Goal: Task Accomplishment & Management: Complete application form

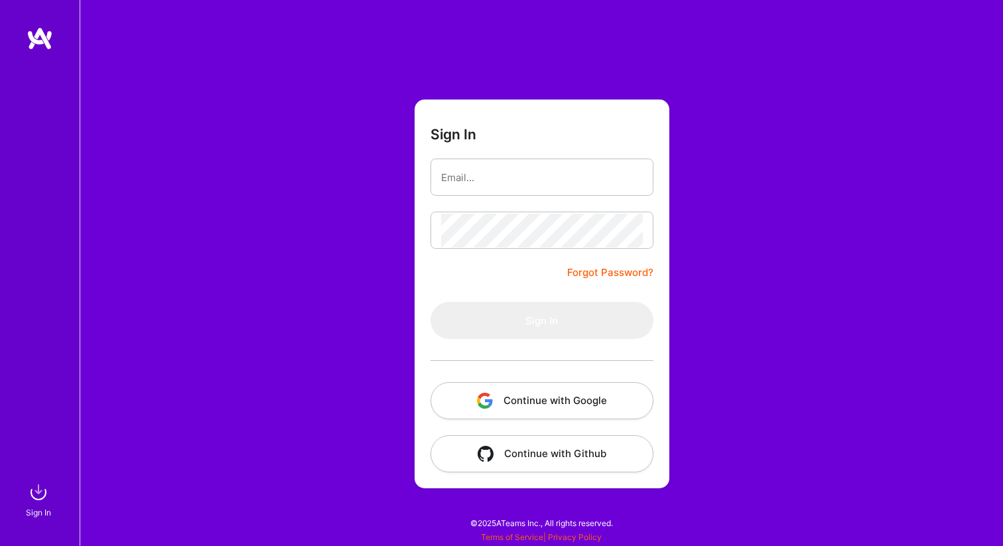
click at [519, 403] on button "Continue with Google" at bounding box center [542, 400] width 223 height 37
click at [515, 400] on button "Continue with Google" at bounding box center [542, 400] width 223 height 37
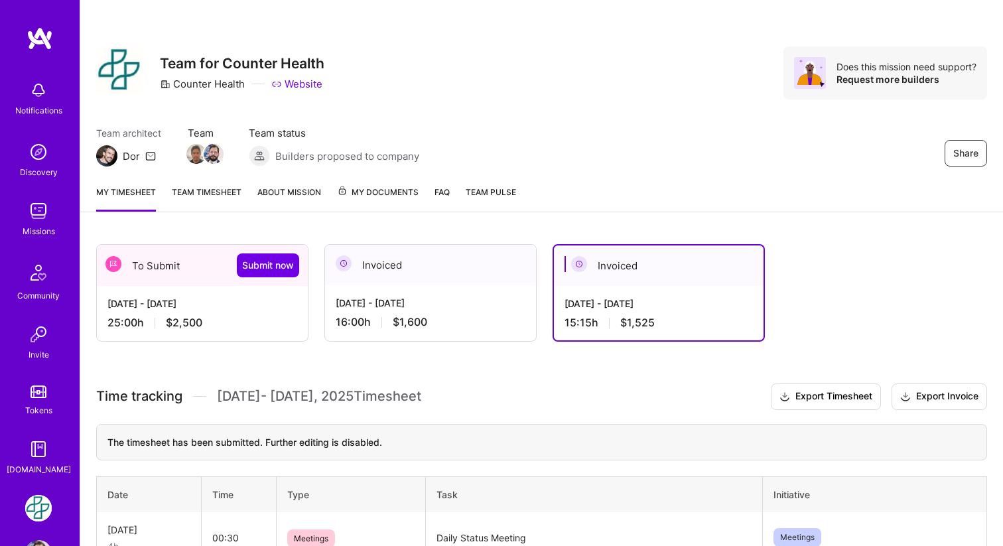
click at [245, 313] on div "[DATE] - [DATE] 25:00 h $2,500" at bounding box center [202, 313] width 211 height 54
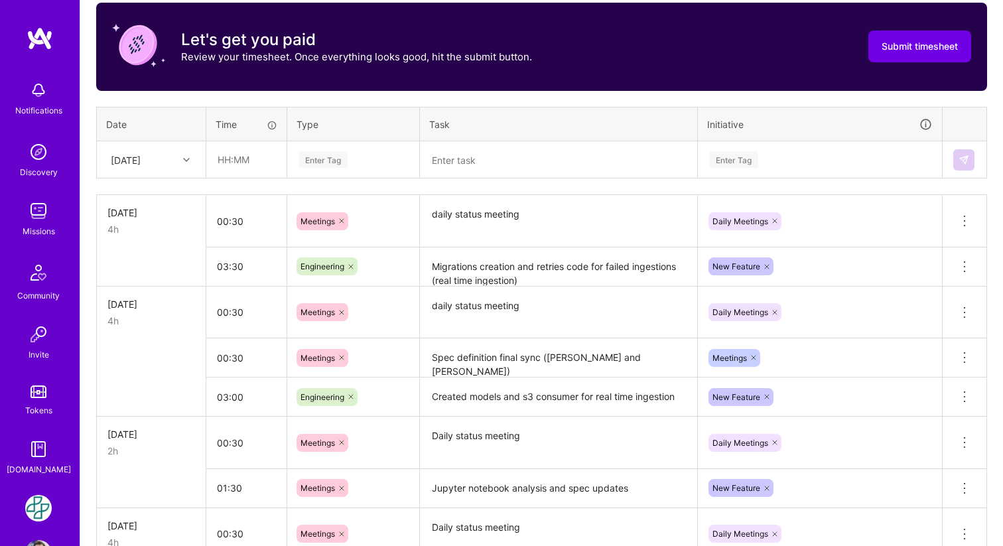
scroll to position [421, 0]
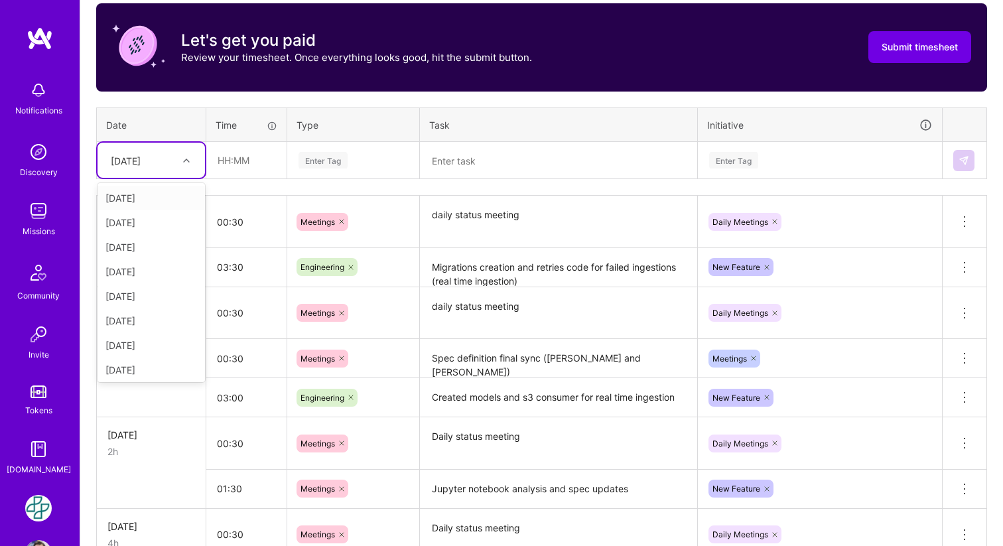
click at [190, 160] on div at bounding box center [188, 160] width 21 height 17
click at [131, 318] on div "[DATE]" at bounding box center [151, 322] width 107 height 25
click at [248, 158] on input "text" at bounding box center [246, 160] width 79 height 35
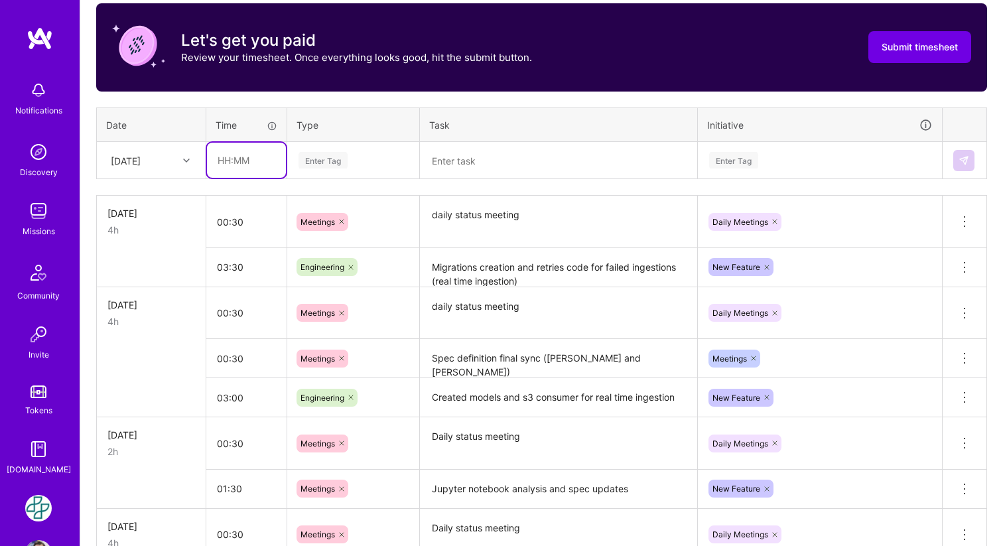
type input "00:30"
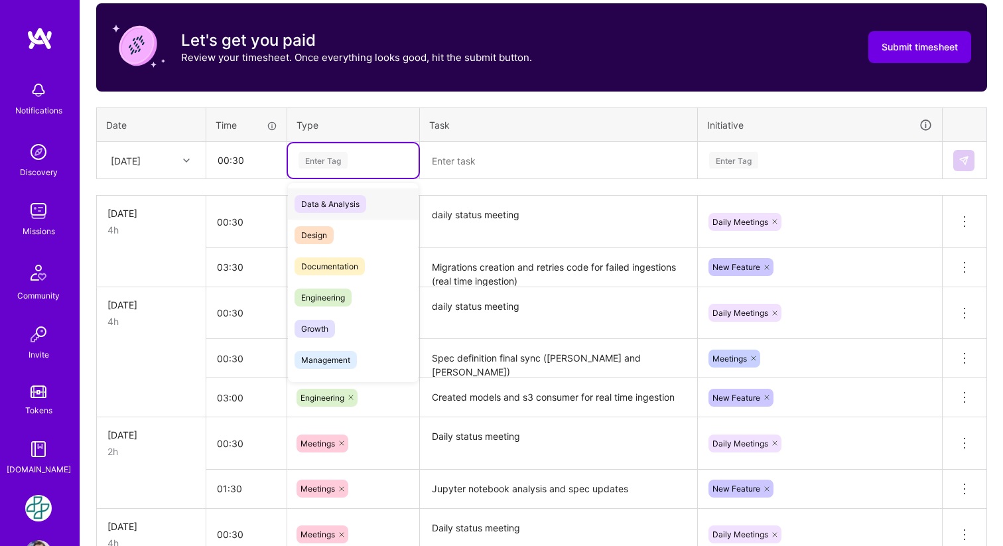
click at [328, 159] on div "Enter Tag" at bounding box center [323, 160] width 49 height 21
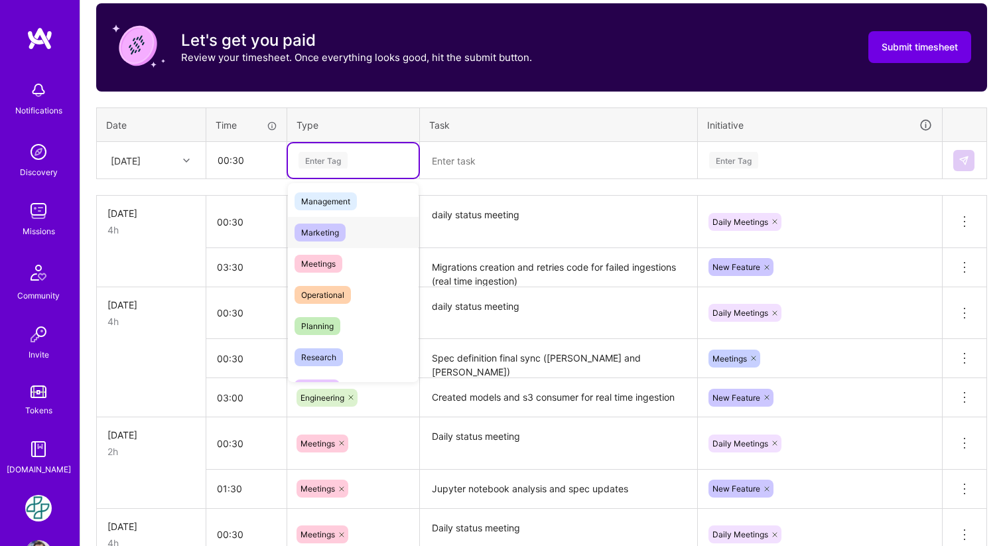
scroll to position [159, 0]
click at [335, 264] on span "Meetings" at bounding box center [319, 263] width 48 height 18
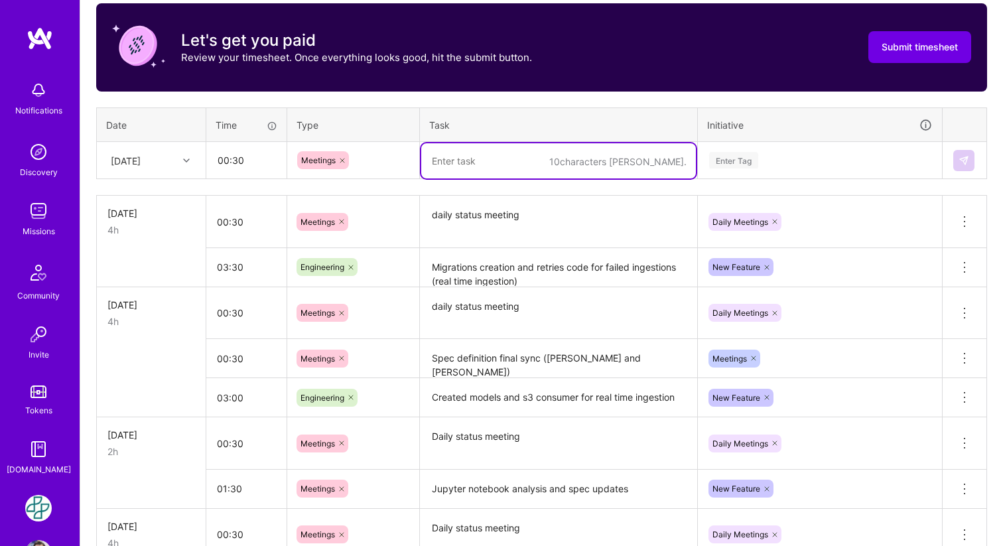
click at [496, 166] on textarea at bounding box center [558, 160] width 275 height 35
type textarea "daily status meeting"
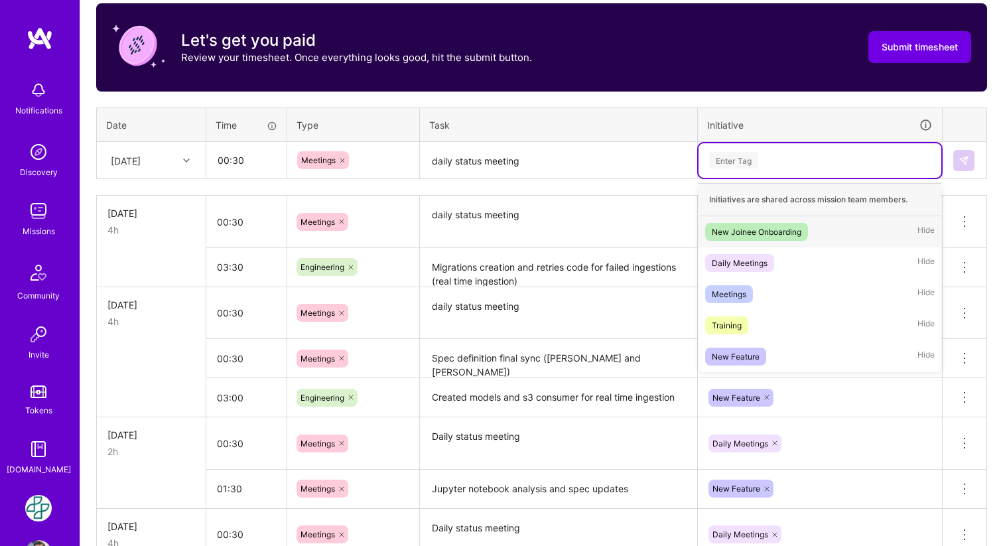
click at [724, 159] on div "Enter Tag" at bounding box center [733, 160] width 49 height 21
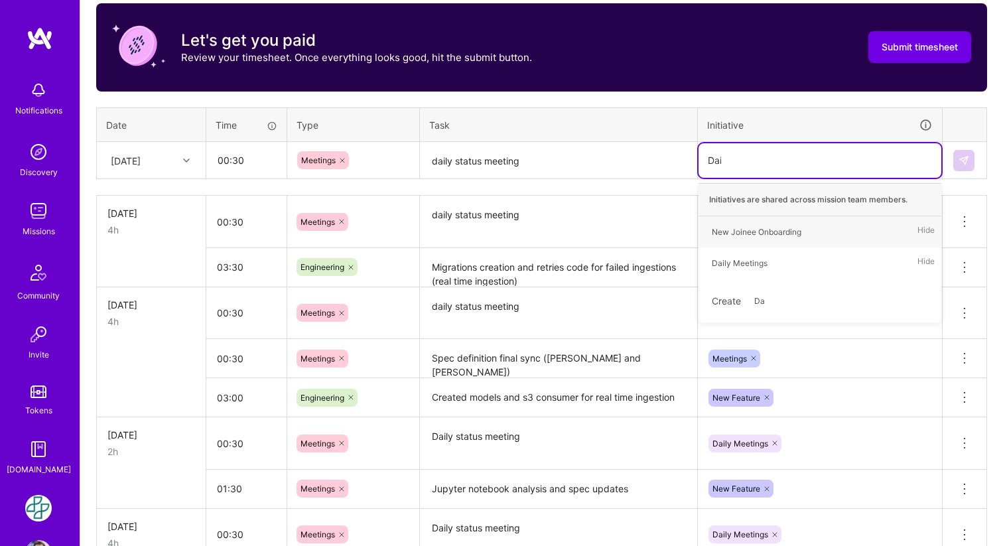
type input "Dail"
click at [736, 236] on div "Daily Meetings" at bounding box center [740, 232] width 56 height 14
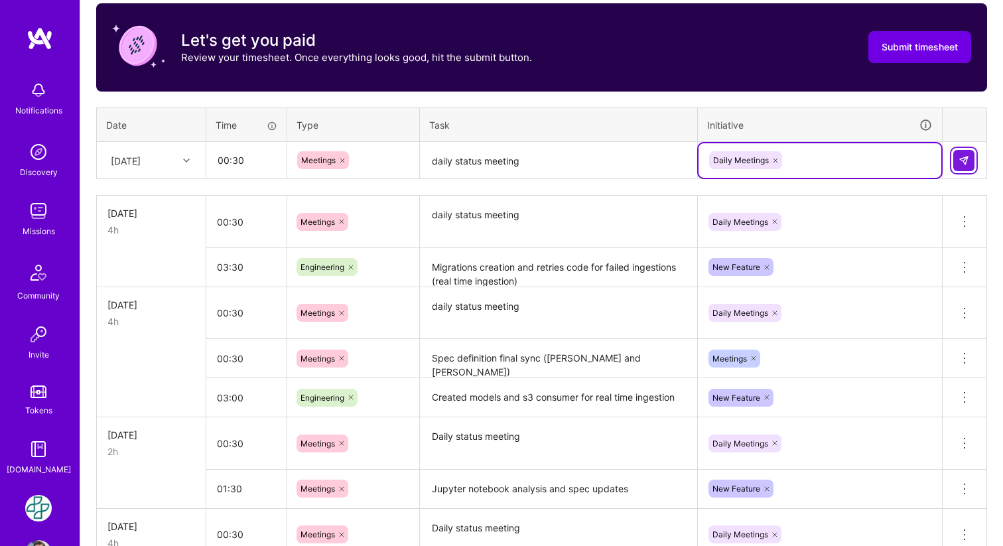
click at [959, 157] on img at bounding box center [964, 160] width 11 height 11
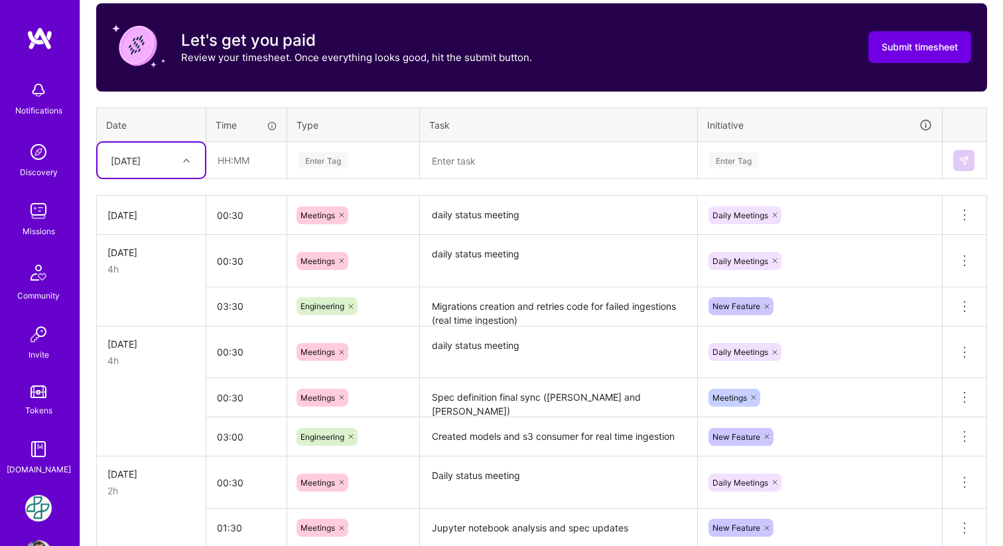
click at [190, 163] on div at bounding box center [188, 160] width 21 height 17
click at [267, 157] on input "text" at bounding box center [246, 160] width 79 height 35
type input "03:00"
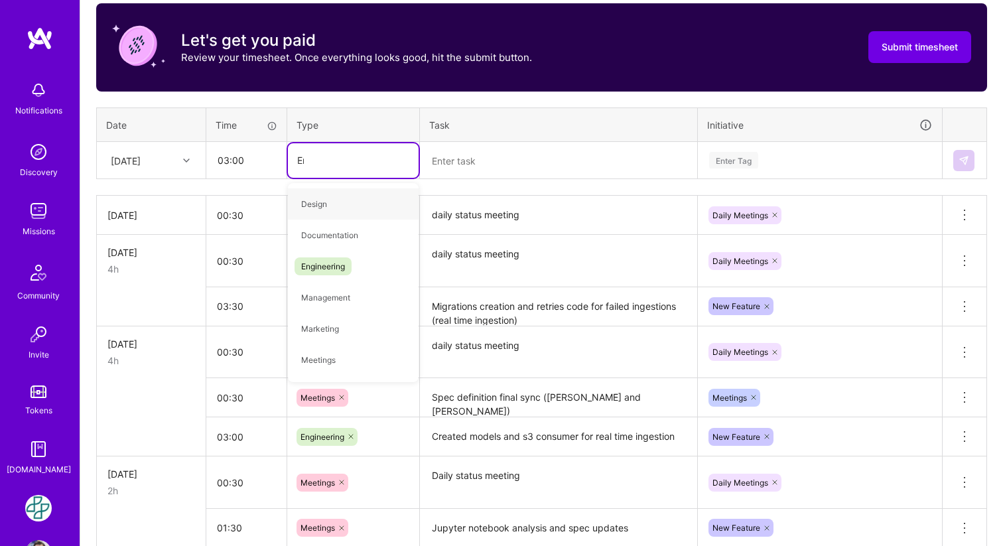
type input "Engi"
click at [328, 202] on span "Engineering" at bounding box center [323, 204] width 57 height 18
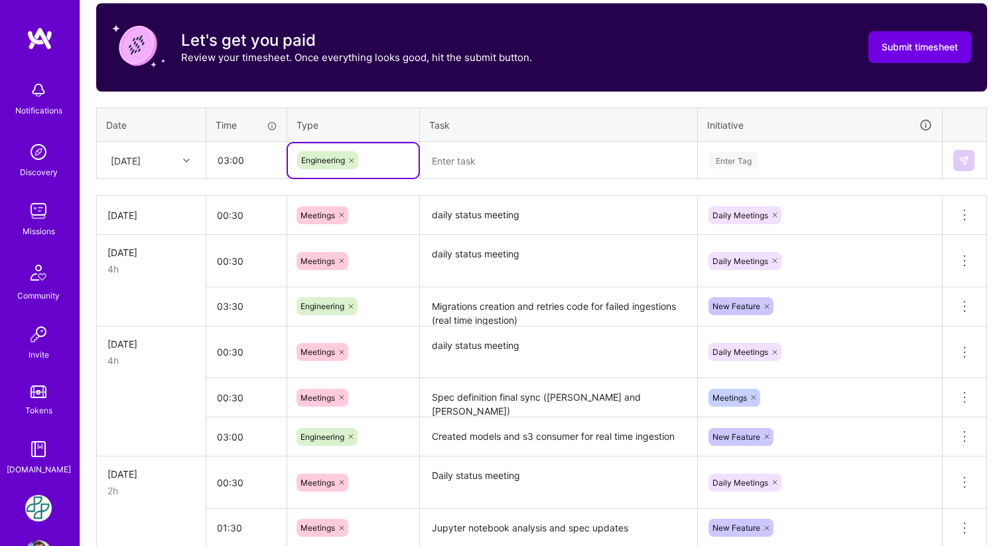
click at [471, 157] on textarea at bounding box center [558, 160] width 275 height 35
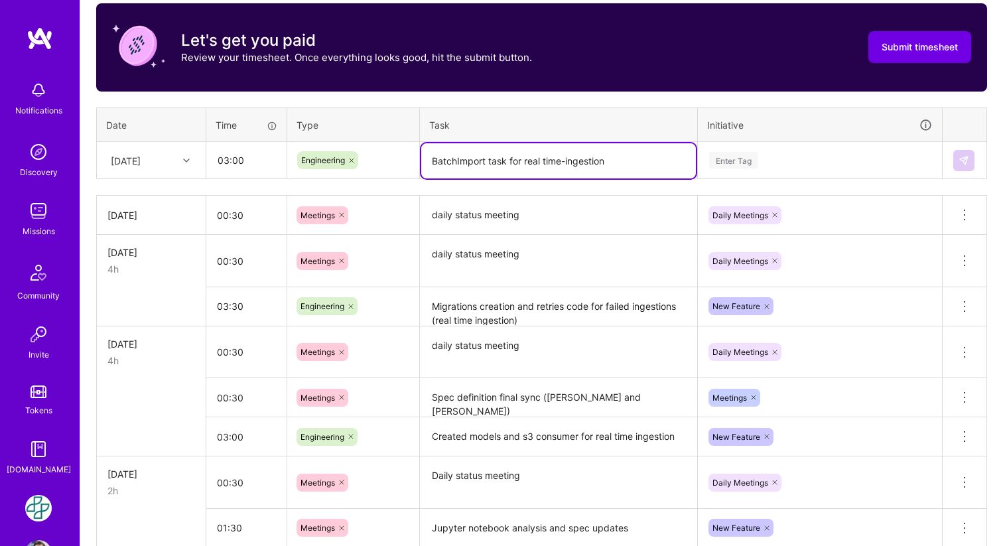
type textarea "BatchImport task for real time-ingestion"
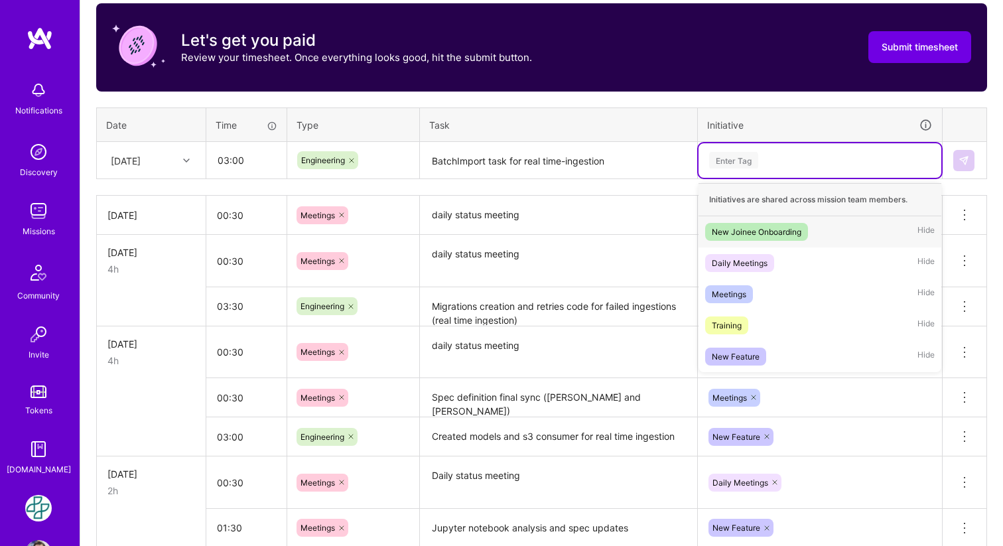
click at [758, 159] on div "Enter Tag" at bounding box center [733, 160] width 49 height 21
click at [746, 350] on div "New Feature" at bounding box center [736, 357] width 48 height 14
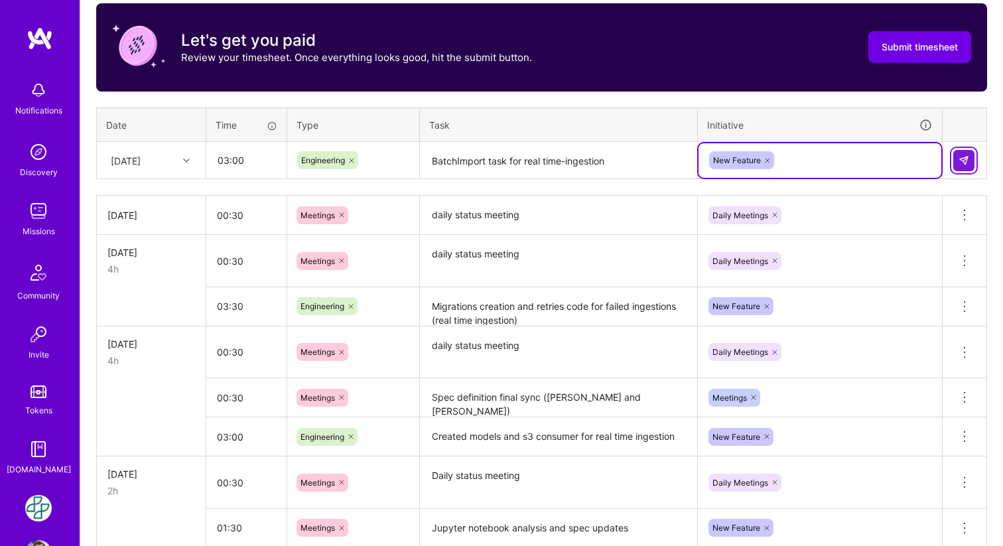
click at [955, 163] on button at bounding box center [963, 160] width 21 height 21
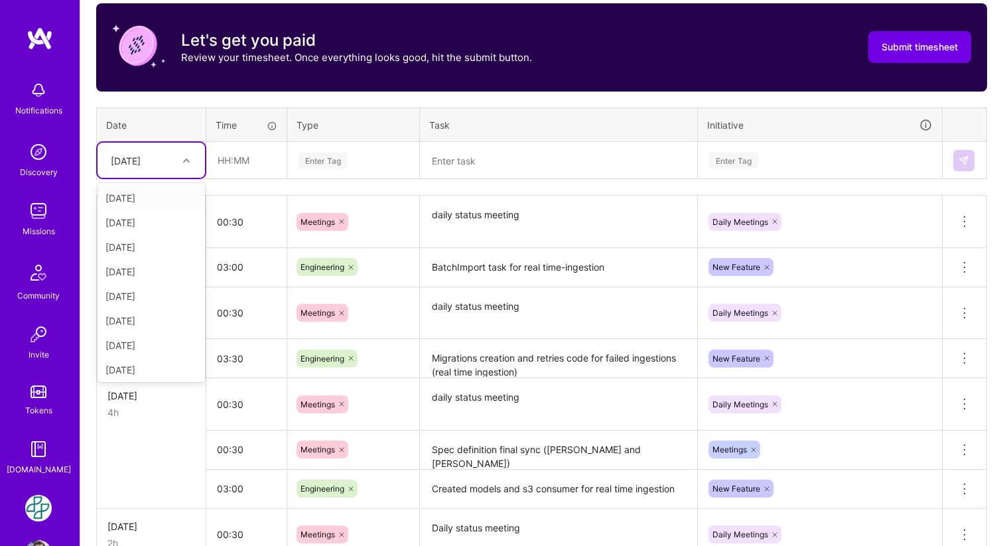
click at [185, 161] on icon at bounding box center [186, 160] width 7 height 7
click at [127, 312] on div "[DATE]" at bounding box center [151, 313] width 107 height 25
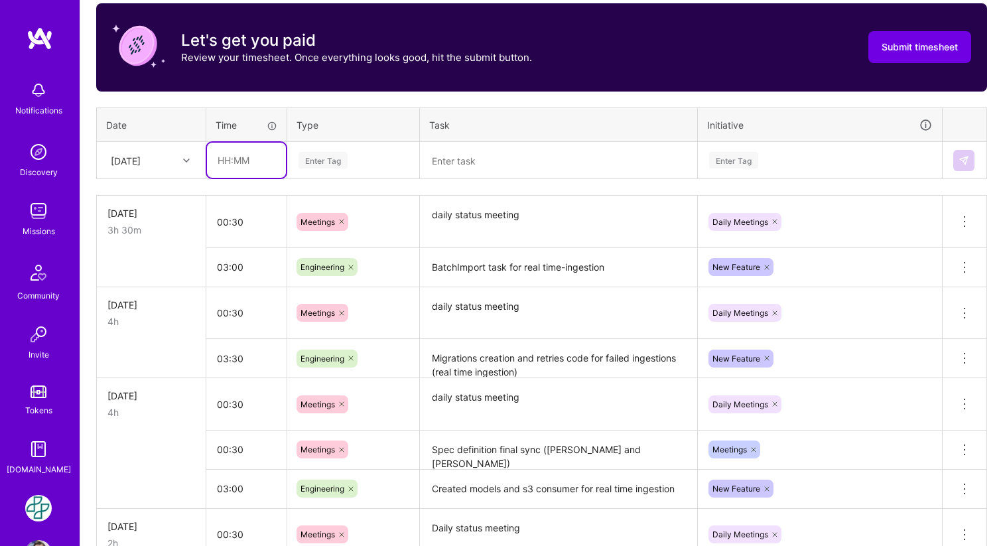
click at [244, 157] on input "text" at bounding box center [246, 160] width 79 height 35
type input "00:30"
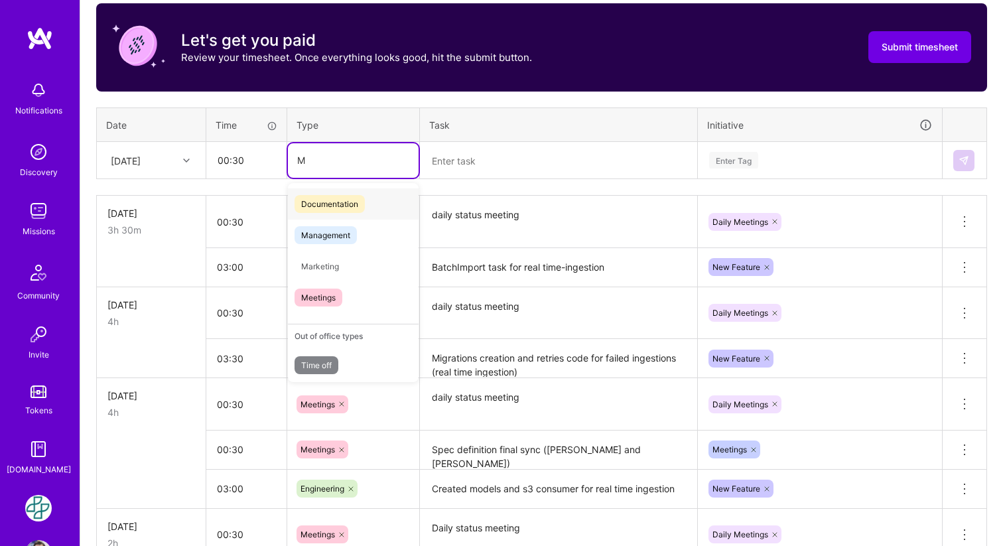
type input "Me"
click at [328, 265] on span "Meetings" at bounding box center [319, 266] width 48 height 18
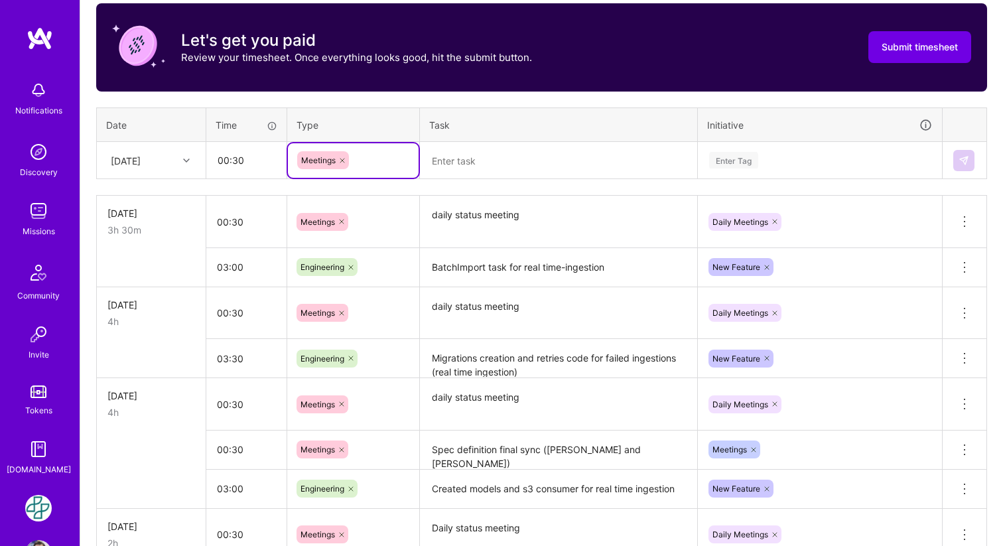
click at [474, 168] on textarea at bounding box center [558, 160] width 275 height 35
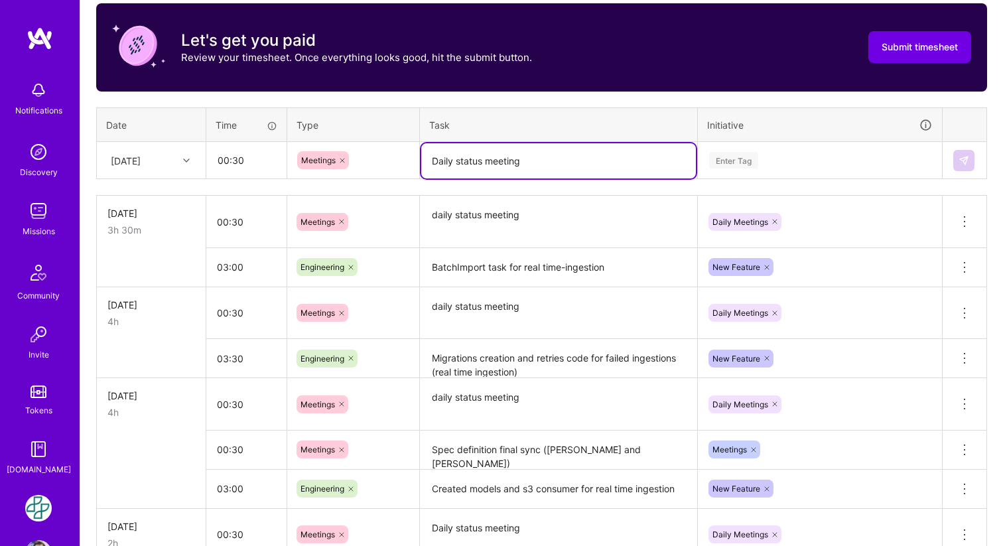
type textarea "Daily status meeting"
click at [736, 166] on div "Enter Tag" at bounding box center [733, 160] width 49 height 21
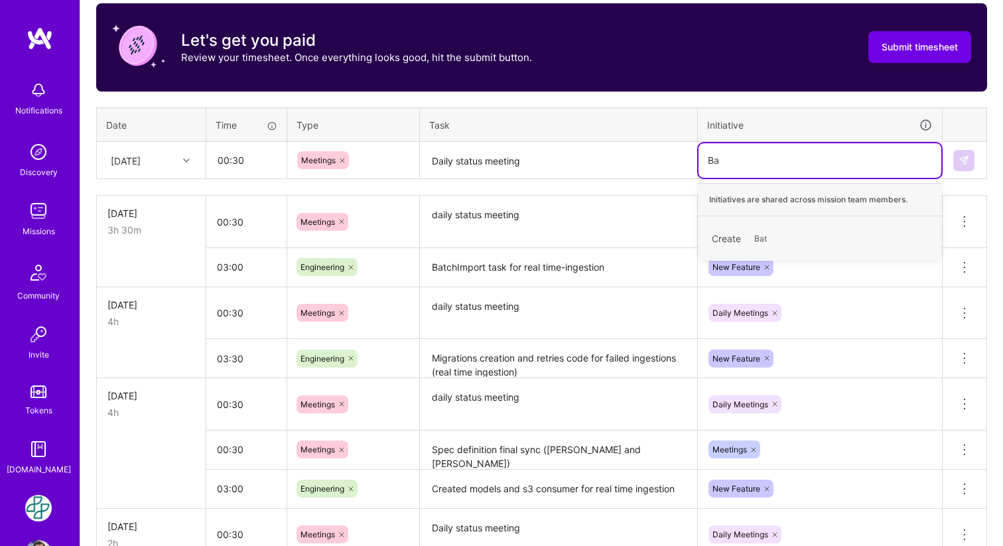
type input "B"
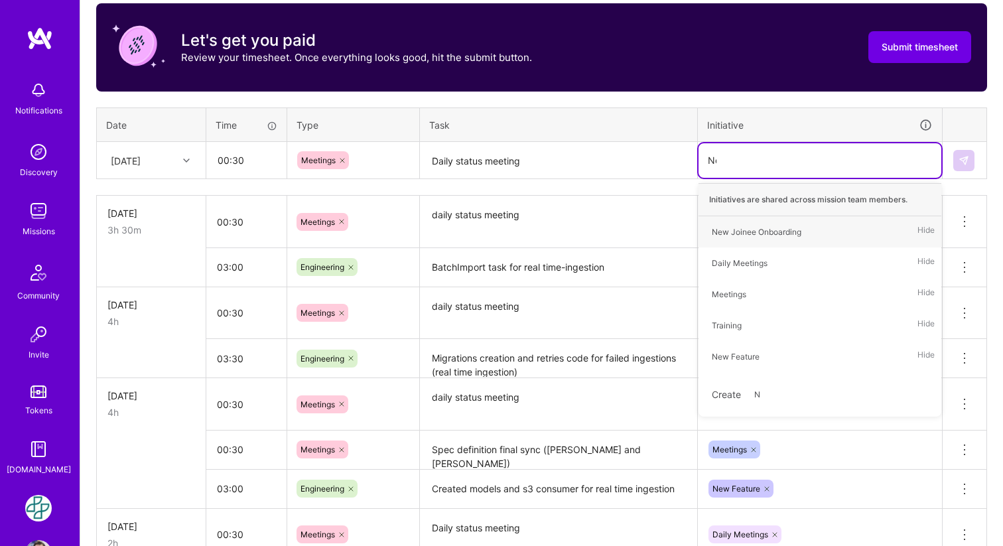
type input "New"
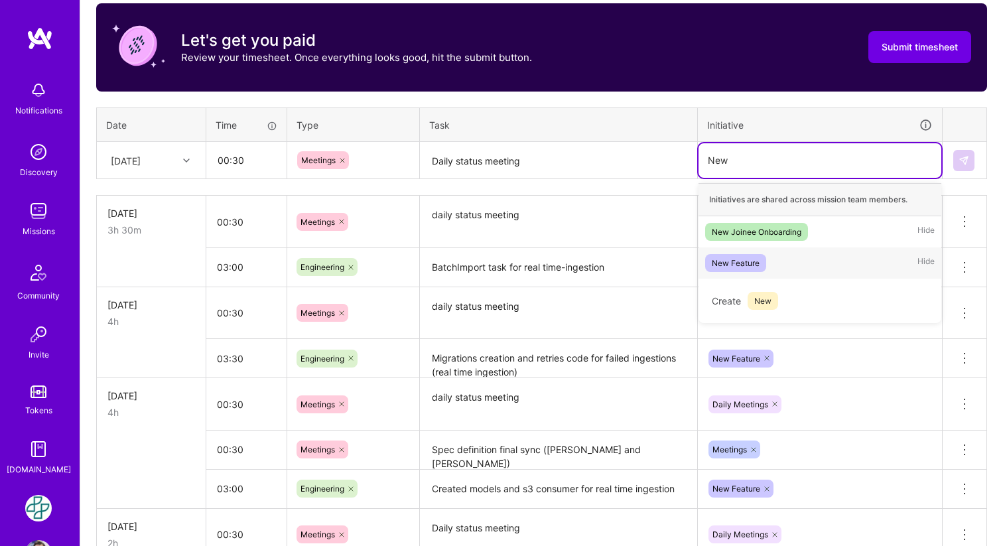
click at [737, 267] on div "New Feature" at bounding box center [736, 263] width 48 height 14
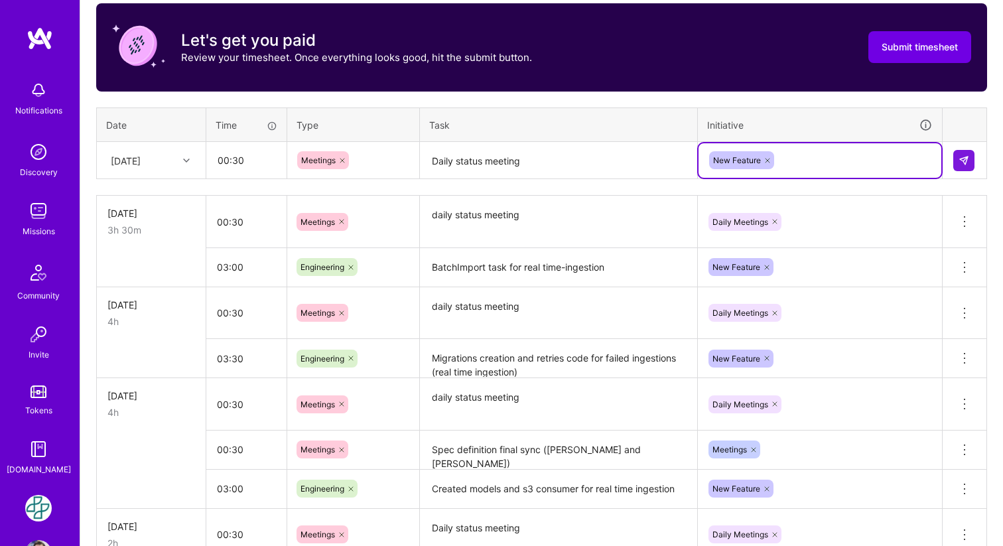
click at [770, 160] on icon at bounding box center [768, 161] width 8 height 8
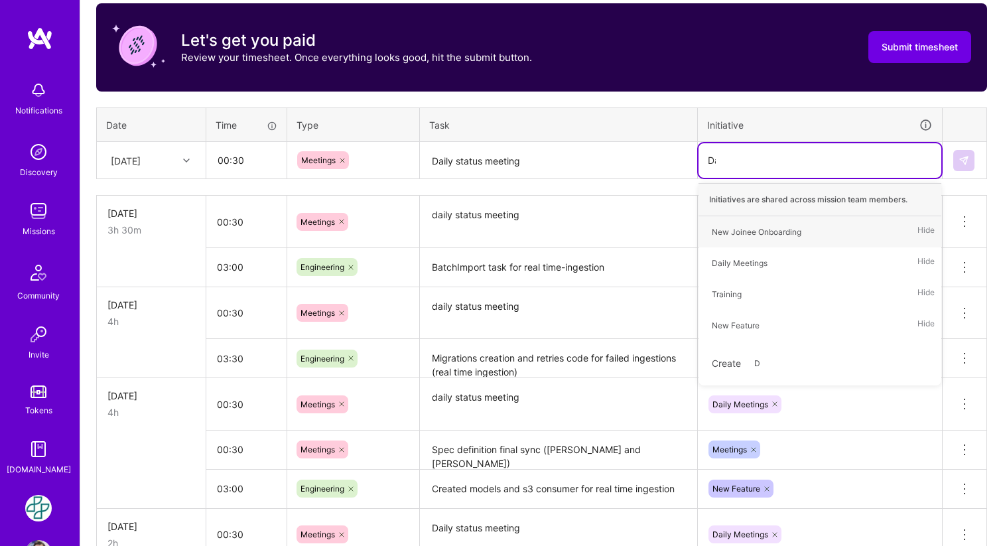
type input "Dai"
click at [744, 231] on div "Daily Meetings" at bounding box center [740, 232] width 56 height 14
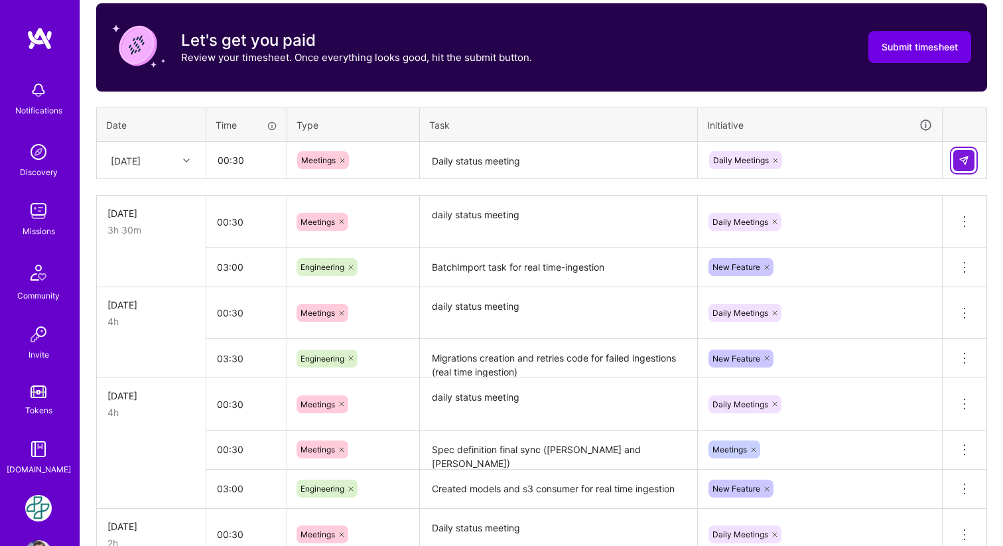
click at [968, 159] on img at bounding box center [964, 160] width 11 height 11
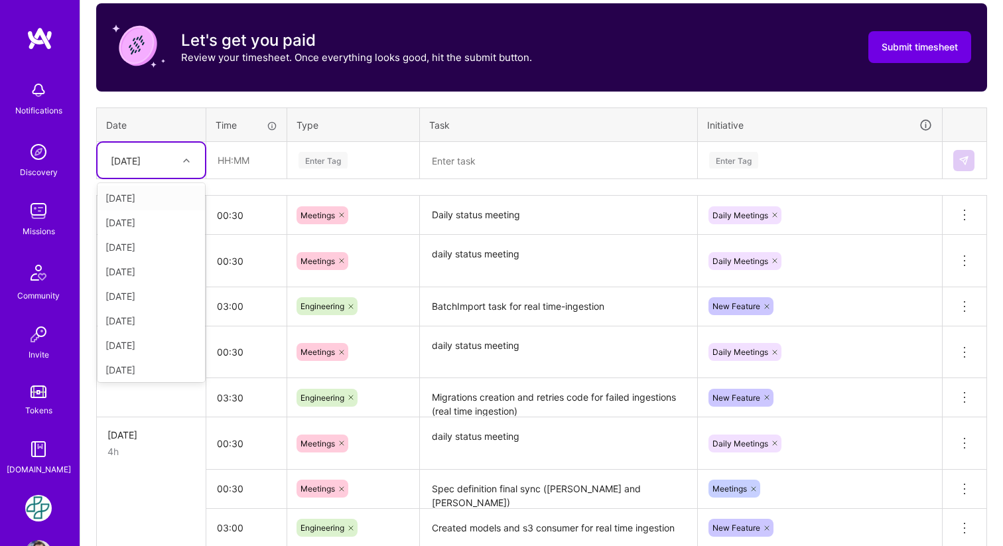
click at [193, 158] on div at bounding box center [188, 160] width 21 height 17
click at [247, 151] on input "text" at bounding box center [246, 160] width 79 height 35
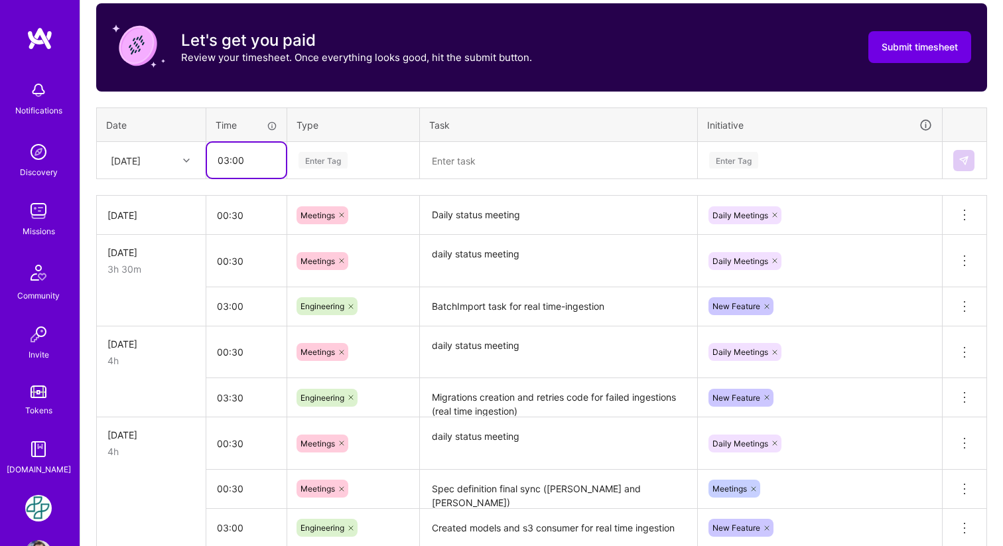
type input "03:00"
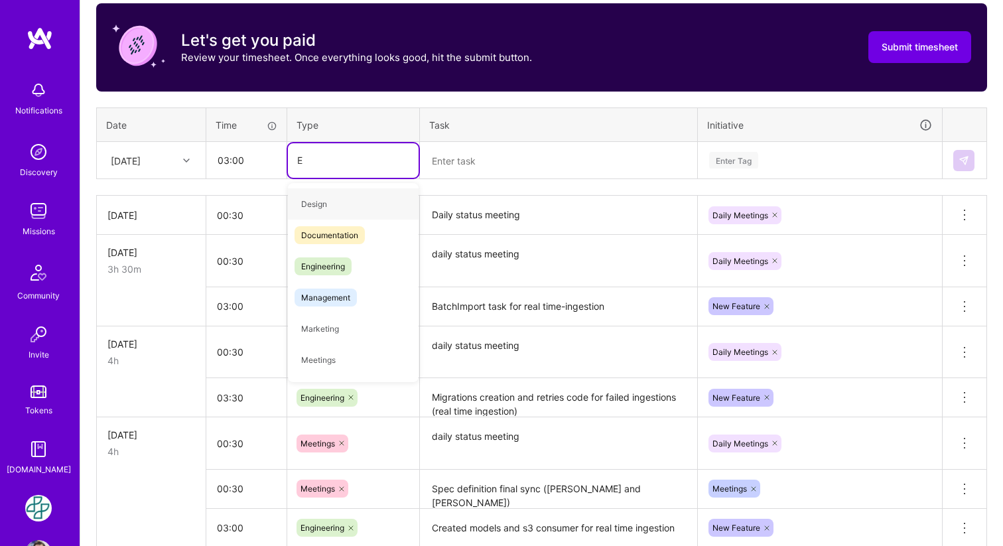
type input "En"
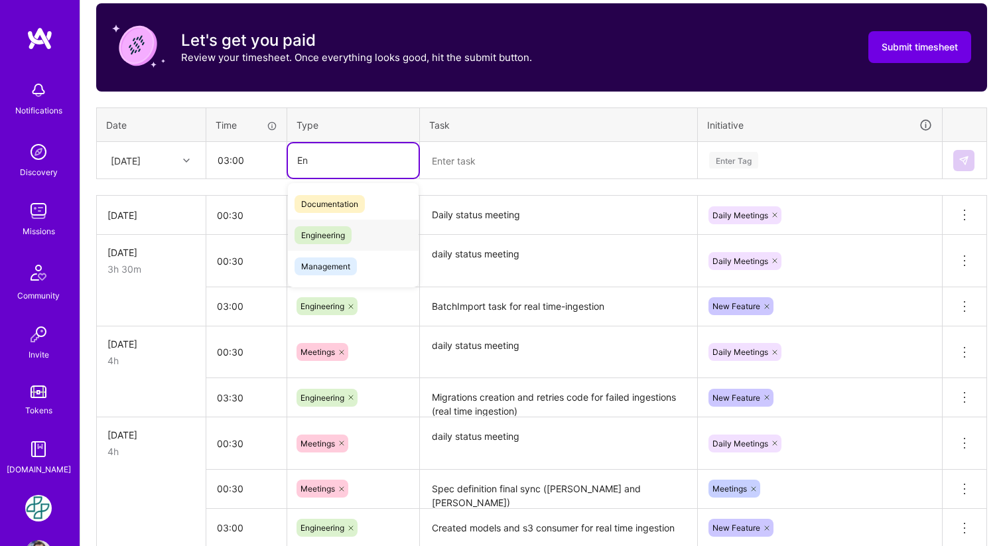
click at [321, 235] on span "Engineering" at bounding box center [323, 235] width 57 height 18
click at [500, 163] on textarea at bounding box center [558, 160] width 275 height 35
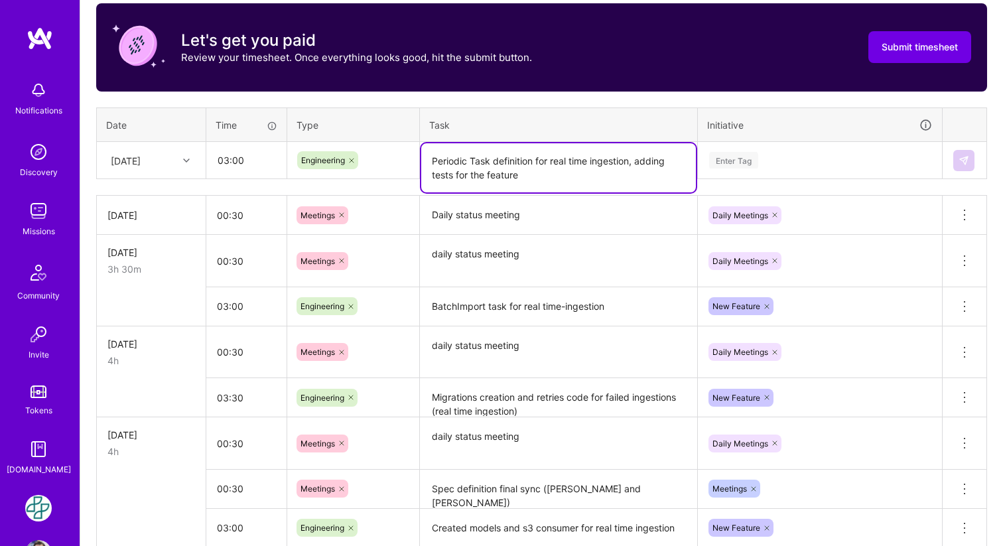
type textarea "Periodic Task definition for real time ingestion, adding tests for the feature"
click at [730, 159] on div "Enter Tag" at bounding box center [733, 160] width 49 height 21
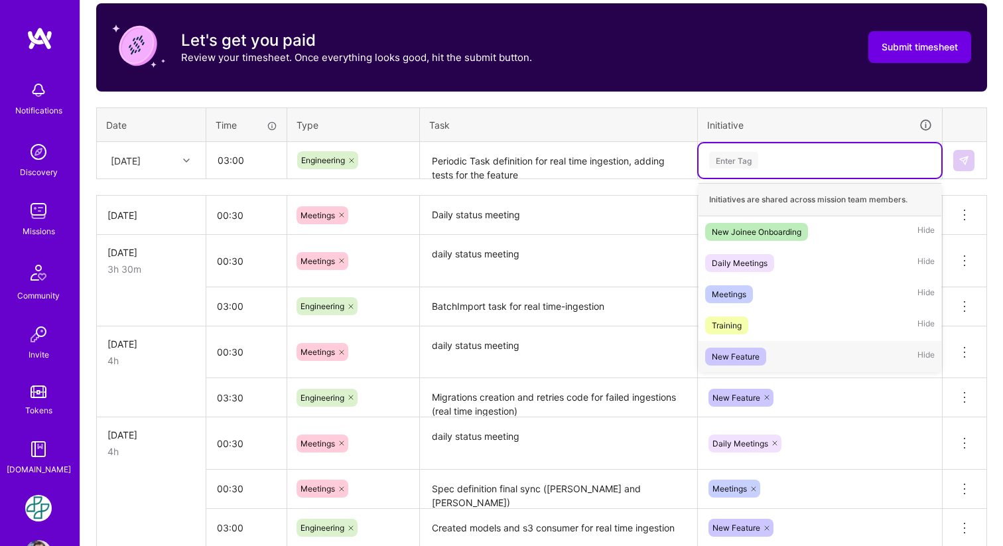
click at [728, 357] on div "New Feature" at bounding box center [736, 357] width 48 height 14
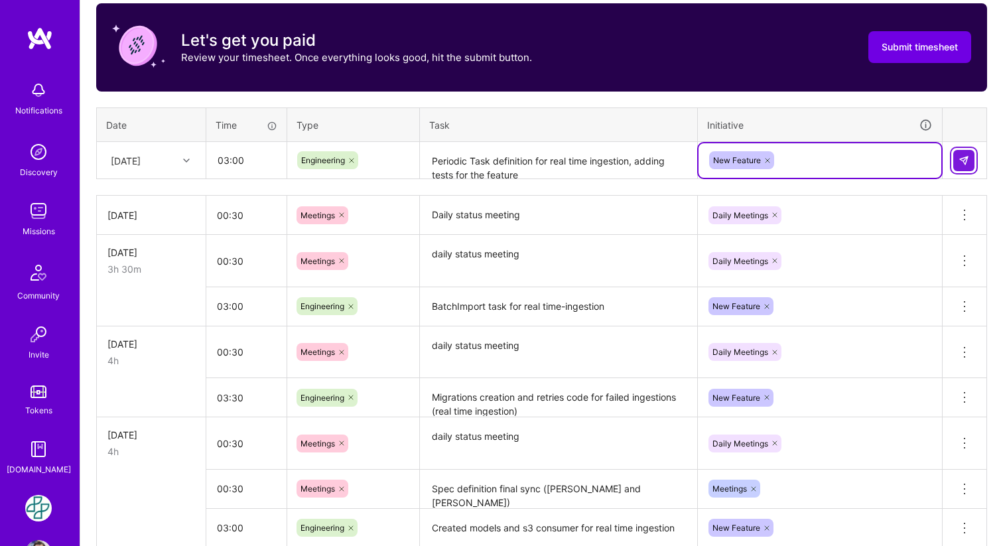
click at [960, 160] on img at bounding box center [964, 160] width 11 height 11
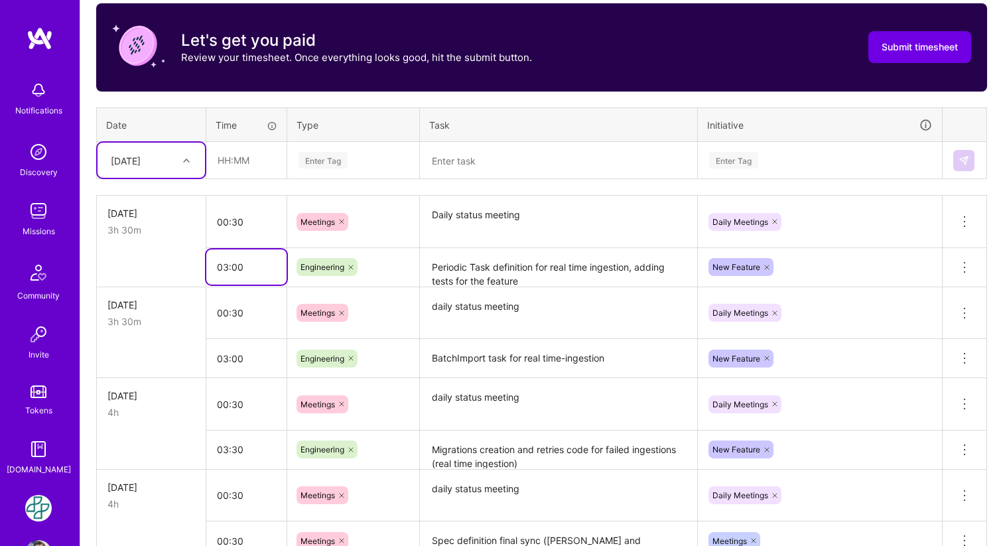
click at [248, 270] on input "03:00" at bounding box center [246, 266] width 80 height 35
type input "03:30"
click at [177, 345] on td at bounding box center [151, 358] width 109 height 39
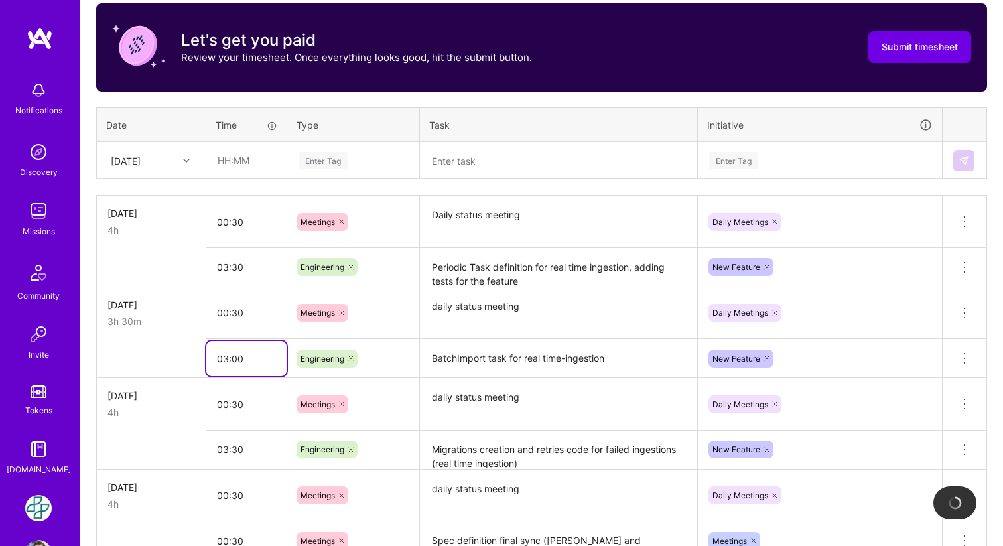
click at [251, 355] on input "03:00" at bounding box center [246, 358] width 80 height 35
type input "03:30"
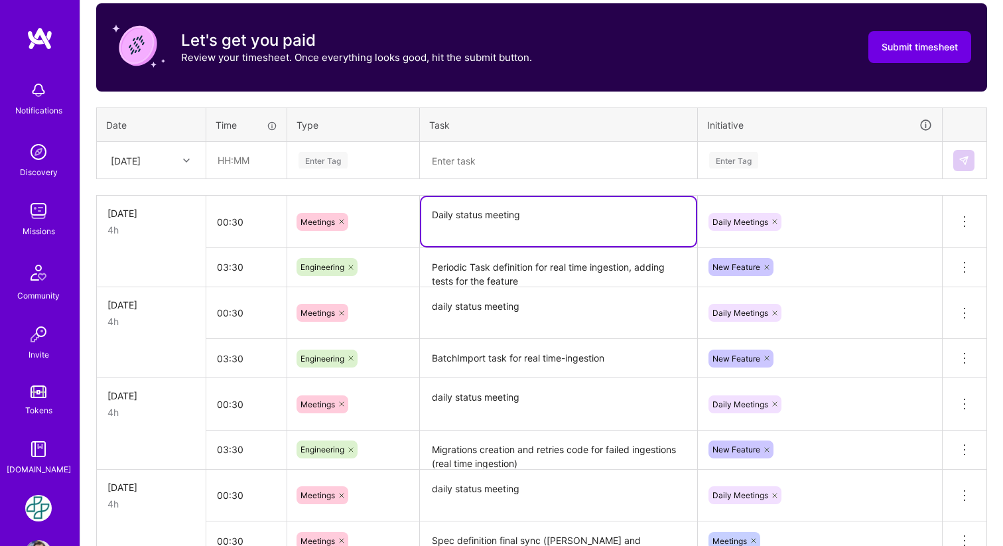
click at [565, 212] on textarea "Daily status meeting" at bounding box center [558, 221] width 275 height 49
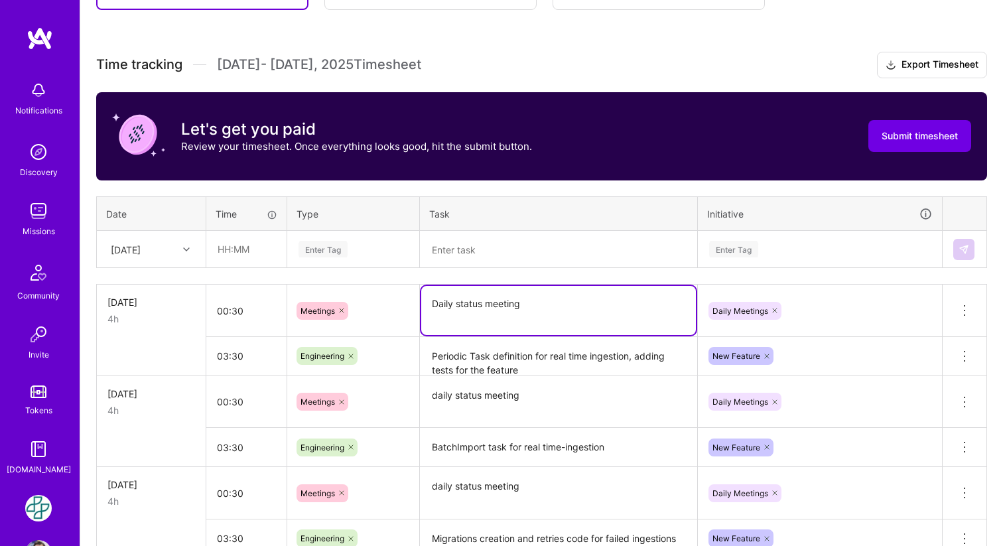
scroll to position [324, 0]
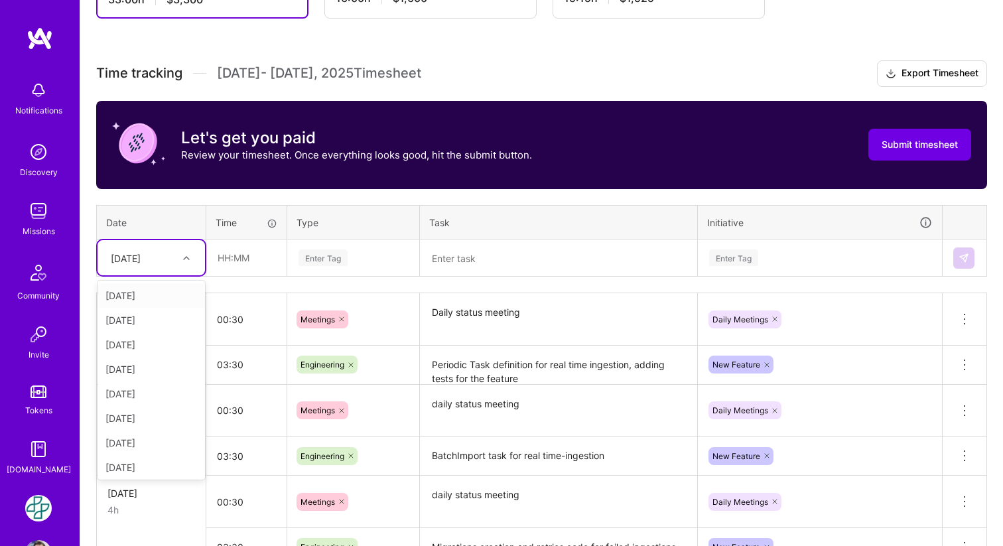
click at [189, 255] on icon at bounding box center [186, 258] width 7 height 7
click at [127, 464] on div "[DATE]" at bounding box center [151, 464] width 107 height 25
click at [238, 248] on input "text" at bounding box center [246, 257] width 79 height 35
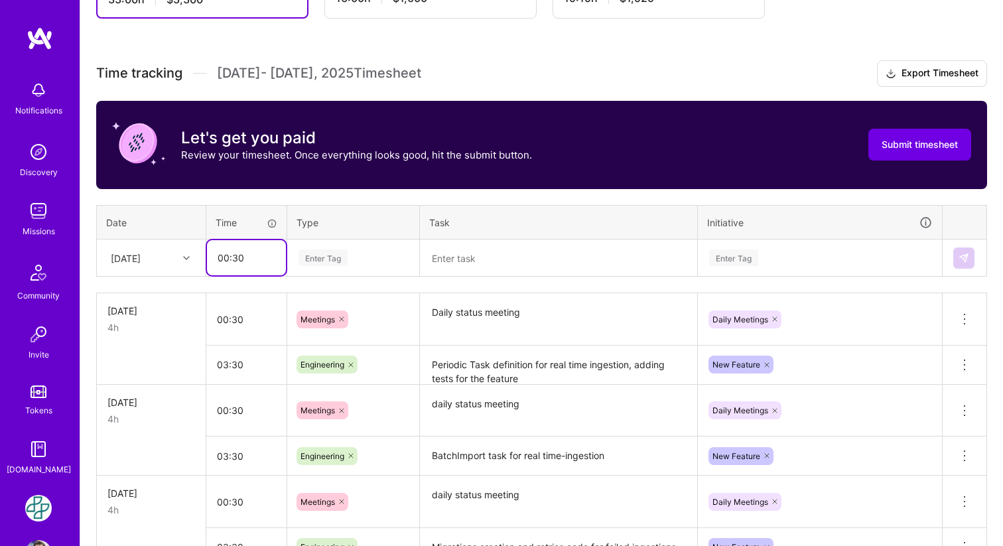
type input "00:30"
click at [343, 257] on div "Enter Tag" at bounding box center [323, 257] width 49 height 21
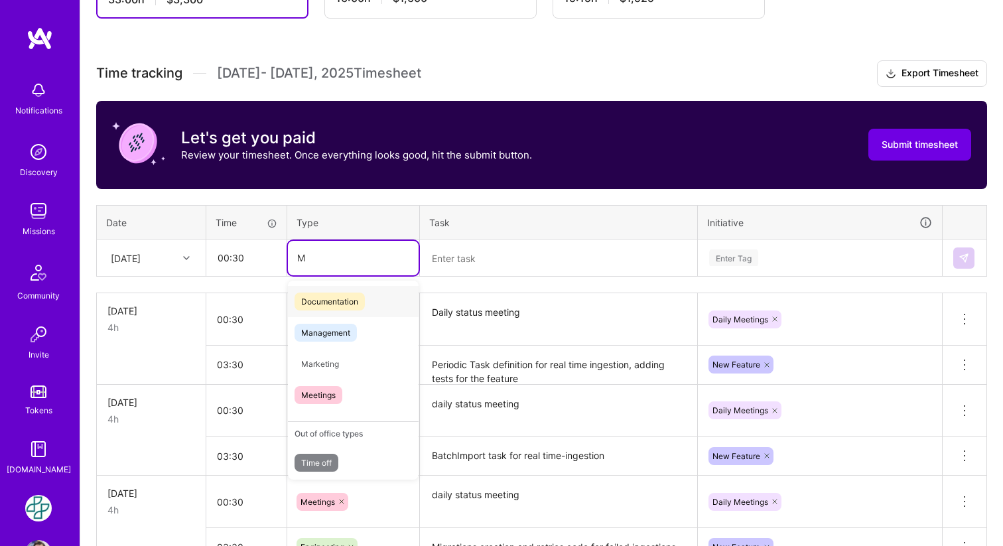
type input "Me"
click at [315, 369] on span "Meetings" at bounding box center [319, 364] width 48 height 18
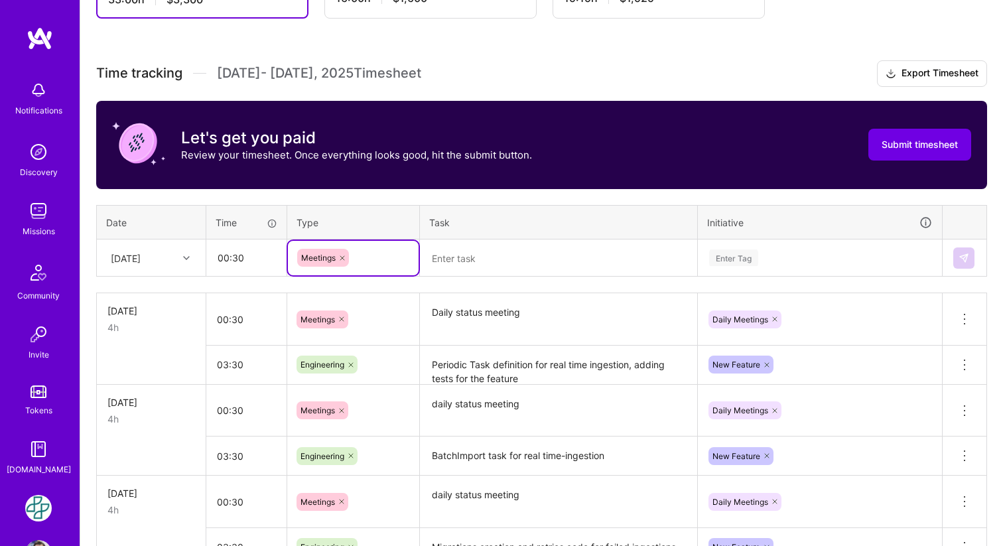
click at [494, 253] on textarea at bounding box center [558, 258] width 275 height 35
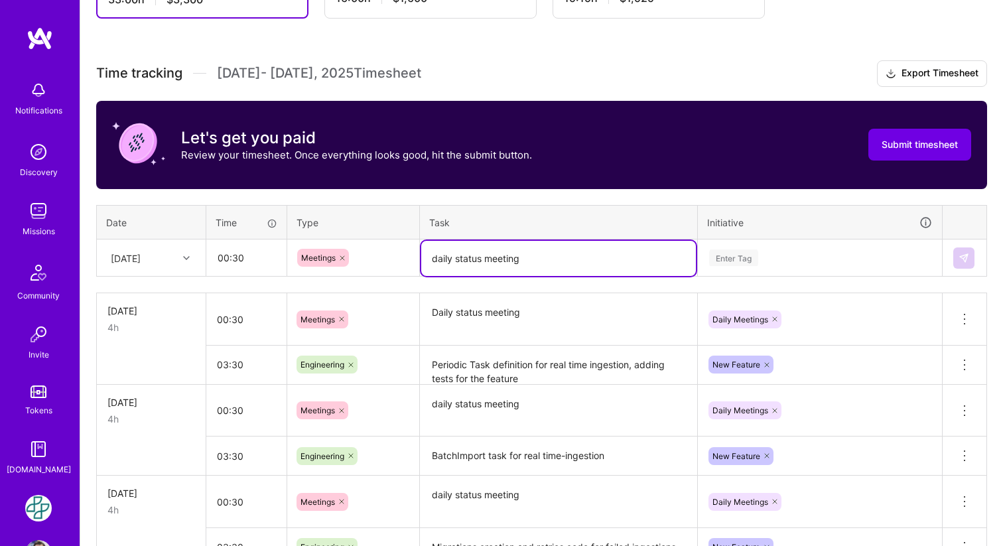
type textarea "daily status meeting"
click at [730, 264] on div "Enter Tag" at bounding box center [733, 257] width 49 height 21
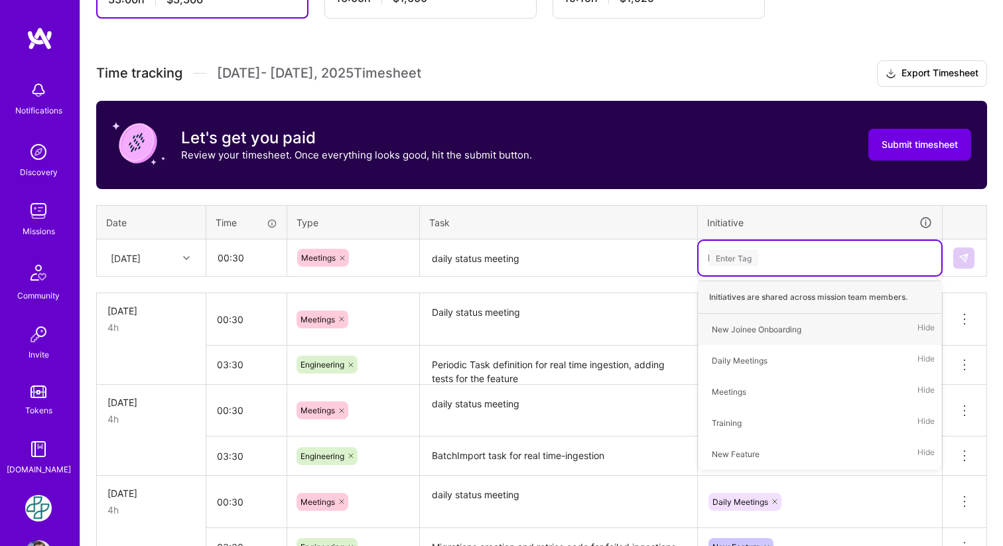
type input "Me"
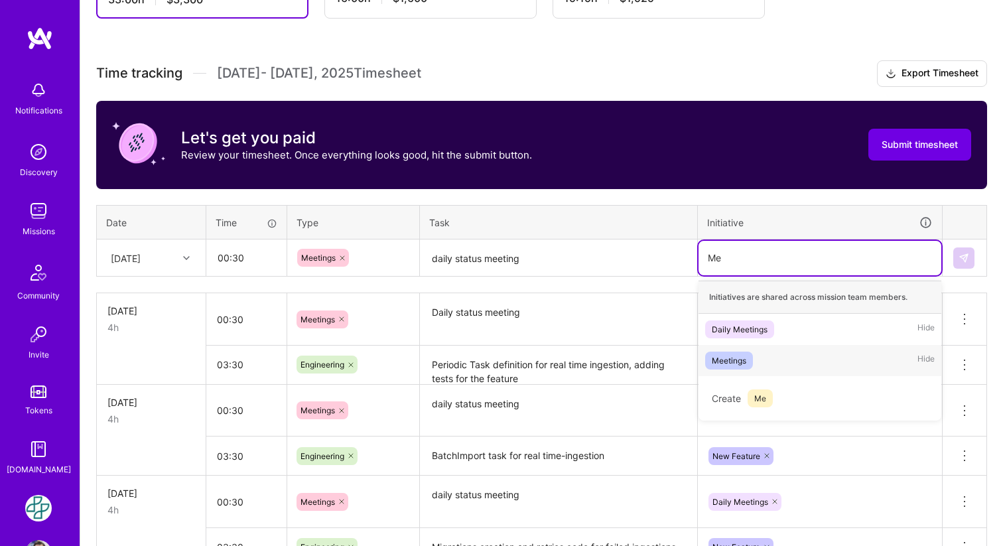
click at [736, 362] on div "Meetings" at bounding box center [729, 361] width 34 height 14
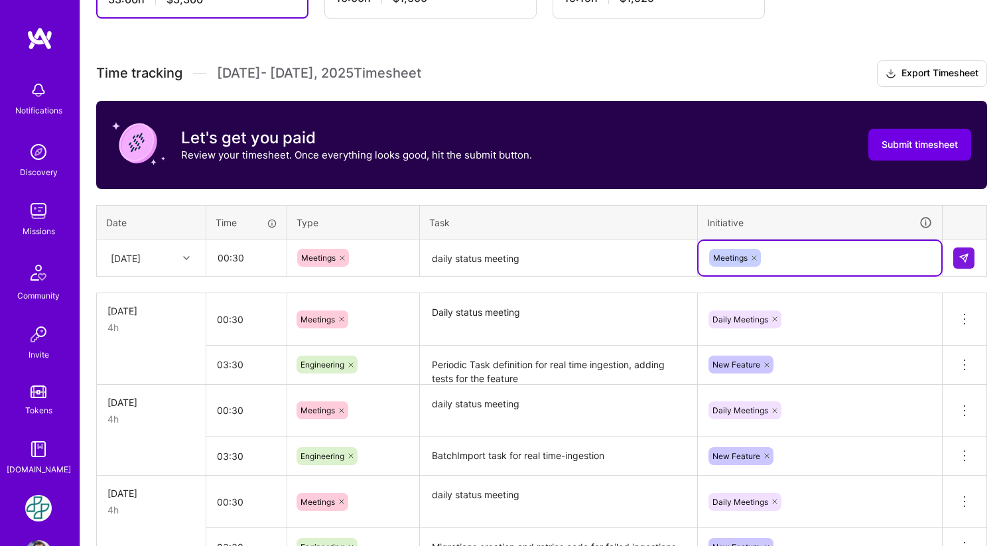
click at [753, 258] on icon at bounding box center [754, 258] width 8 height 8
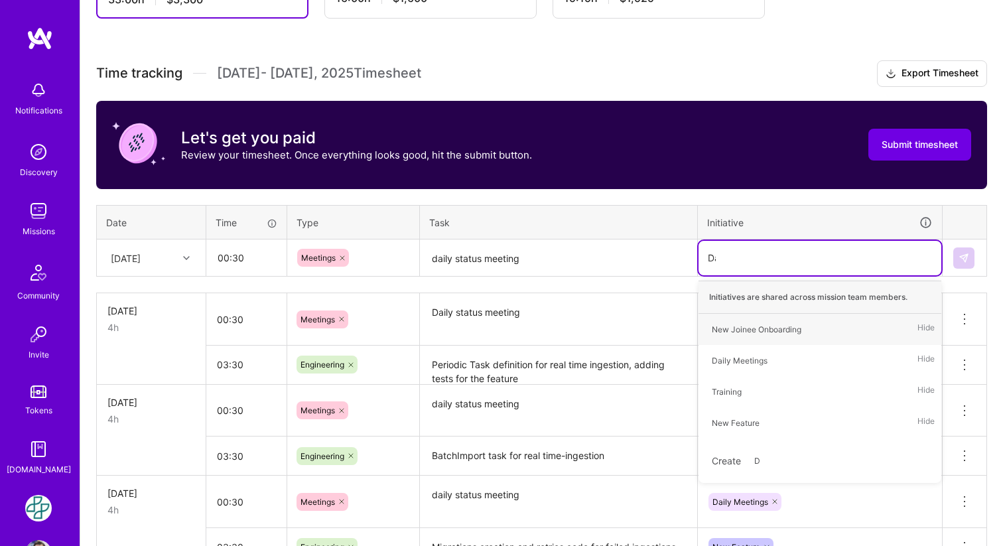
type input "Dai"
click at [742, 334] on div "Daily Meetings" at bounding box center [740, 329] width 56 height 14
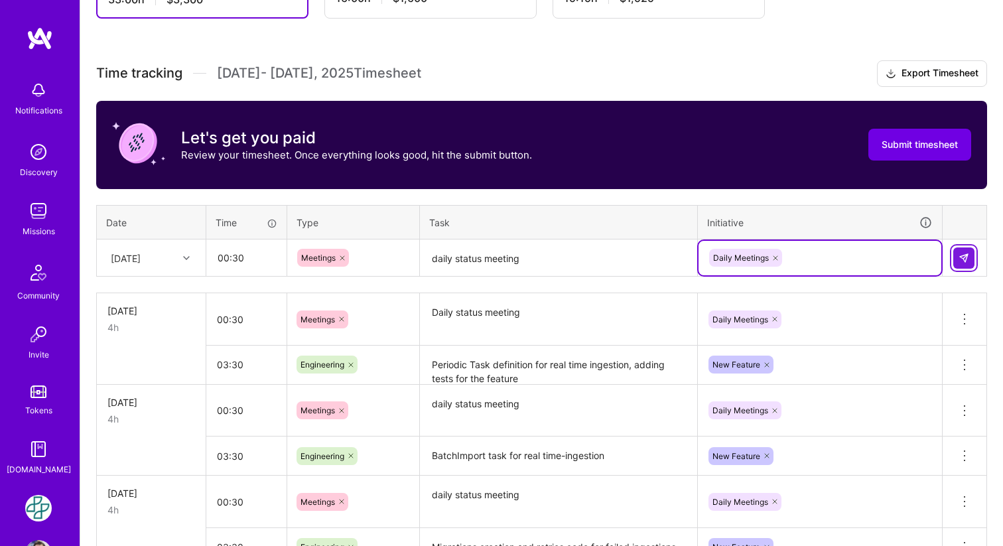
click at [969, 257] on img at bounding box center [964, 258] width 11 height 11
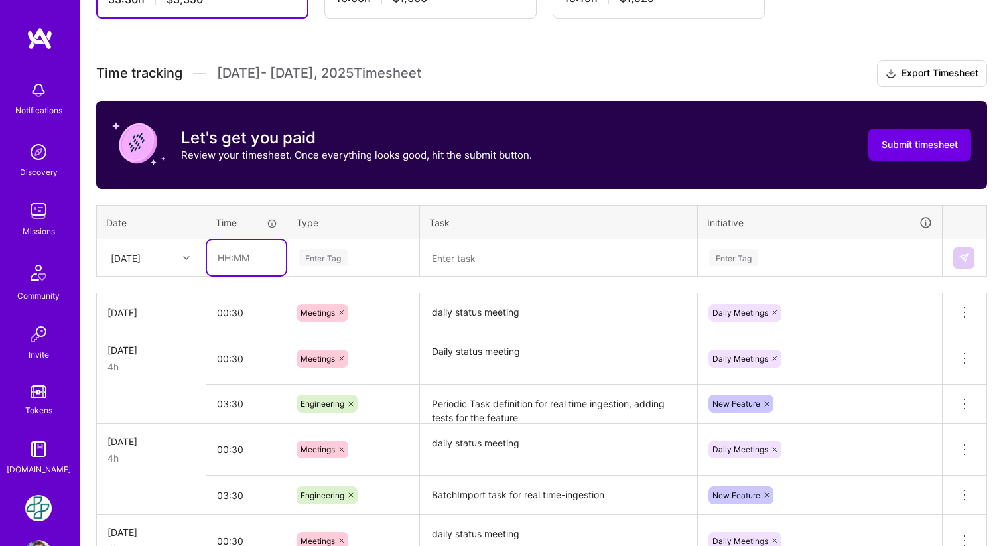
click at [254, 256] on input "text" at bounding box center [246, 257] width 79 height 35
type input "00:30"
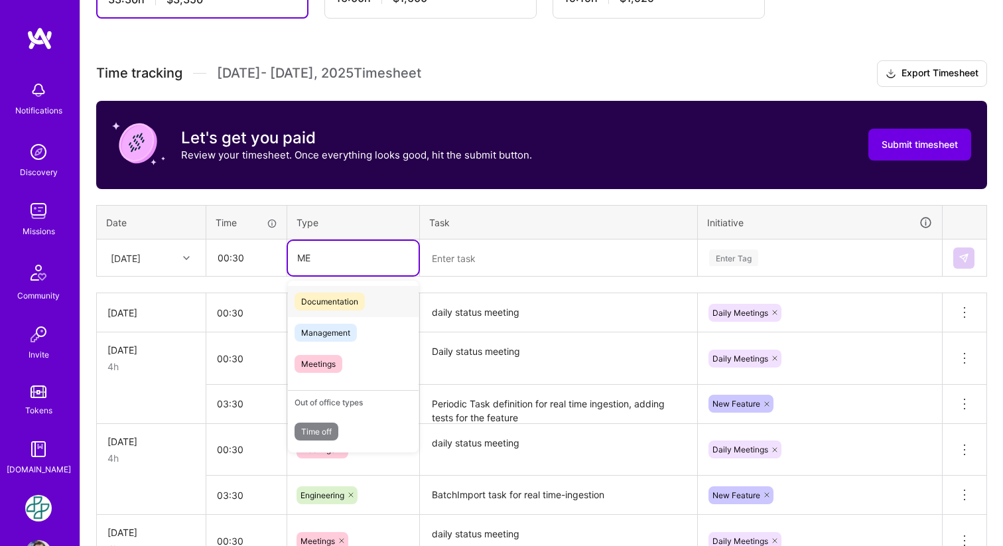
type input "M"
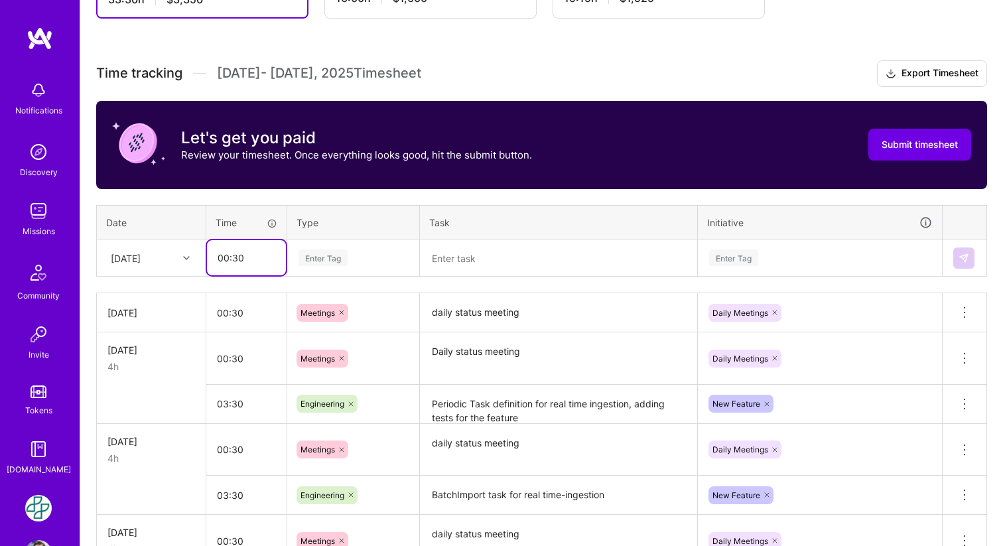
click at [228, 256] on input "00:30" at bounding box center [246, 257] width 79 height 35
type input "03:30"
click at [334, 257] on div "Enter Tag" at bounding box center [323, 257] width 49 height 21
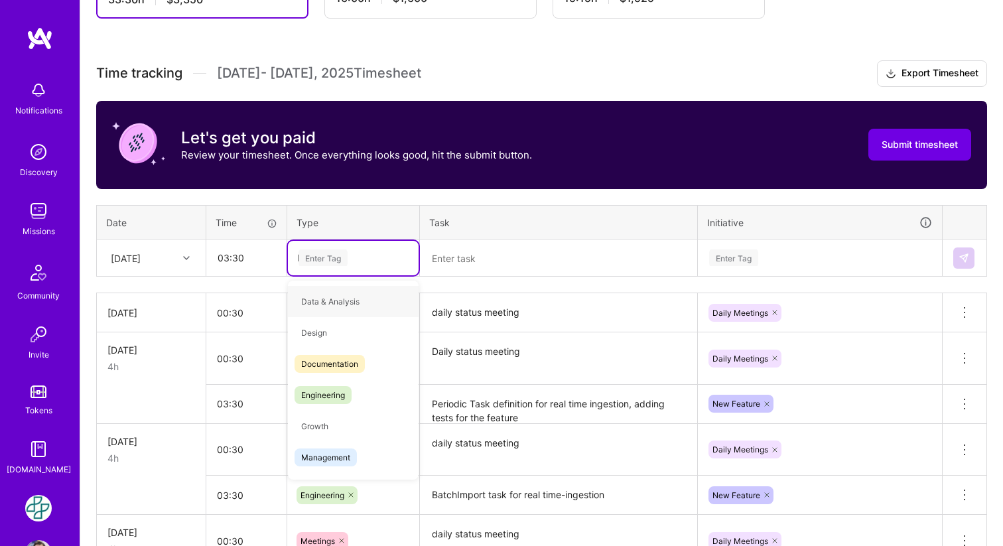
type input "En"
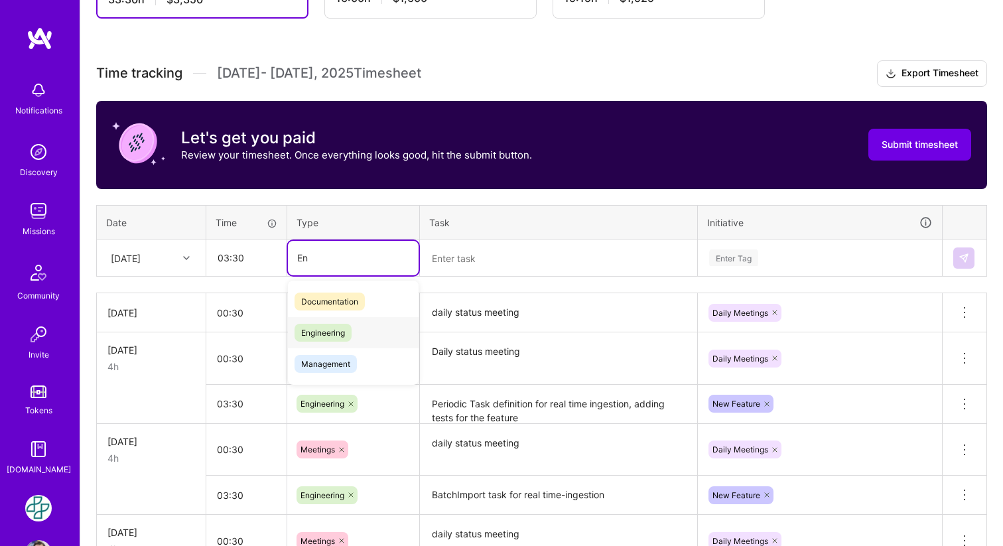
click at [319, 336] on span "Engineering" at bounding box center [323, 333] width 57 height 18
click at [517, 264] on textarea at bounding box center [558, 258] width 275 height 35
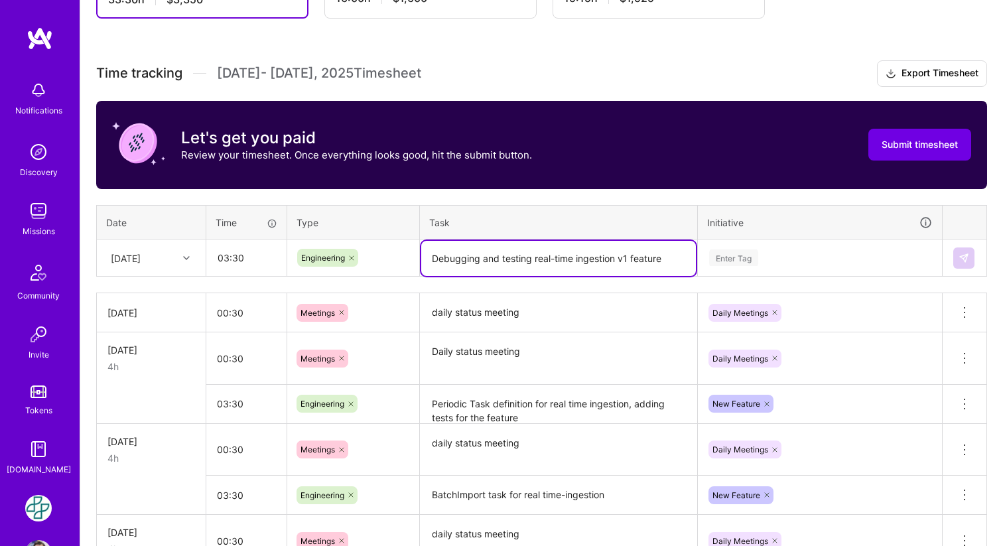
type textarea "Debugging and testing real-time ingestion v1 feature"
click at [749, 258] on div "Enter Tag" at bounding box center [733, 257] width 49 height 21
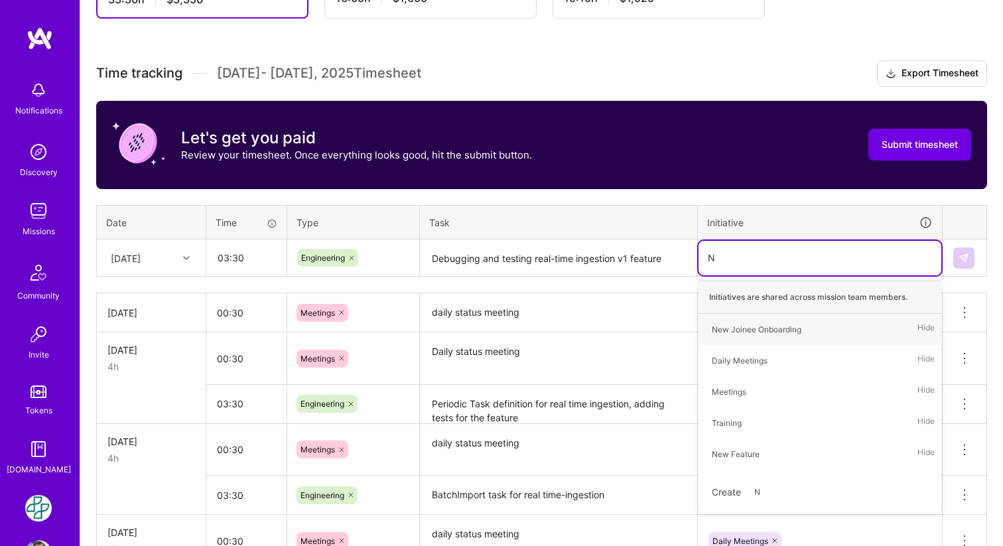
type input "Ne"
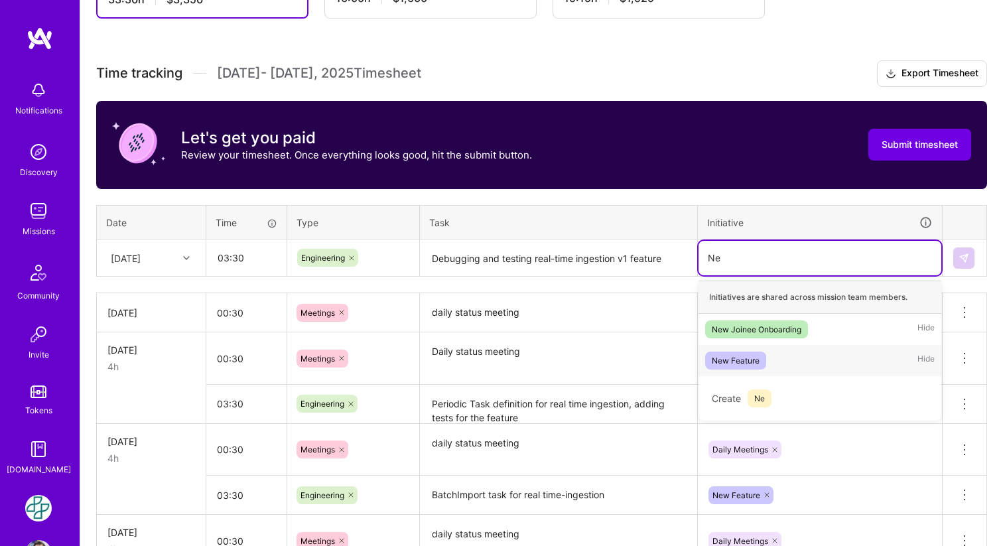
click at [748, 354] on div "New Feature" at bounding box center [736, 361] width 48 height 14
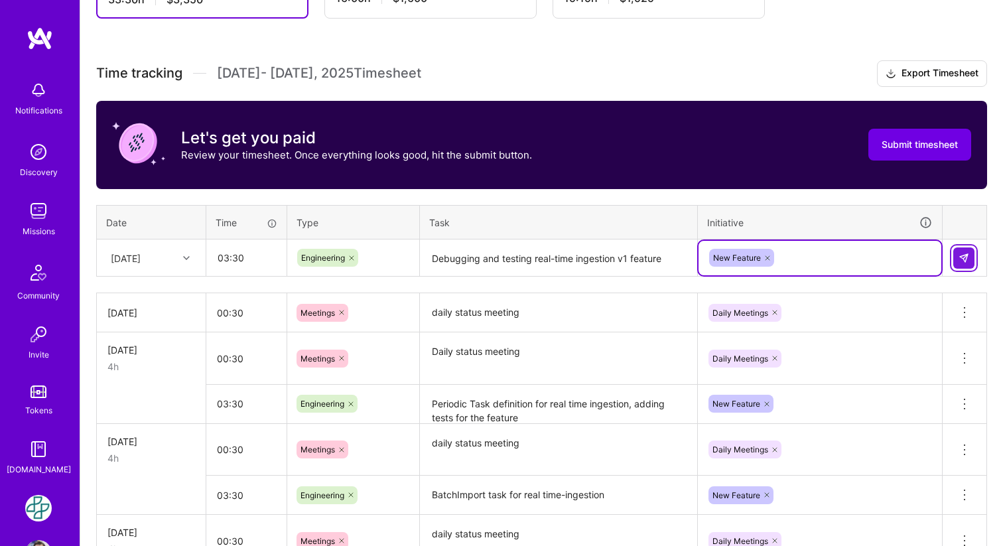
click at [965, 255] on img at bounding box center [964, 258] width 11 height 11
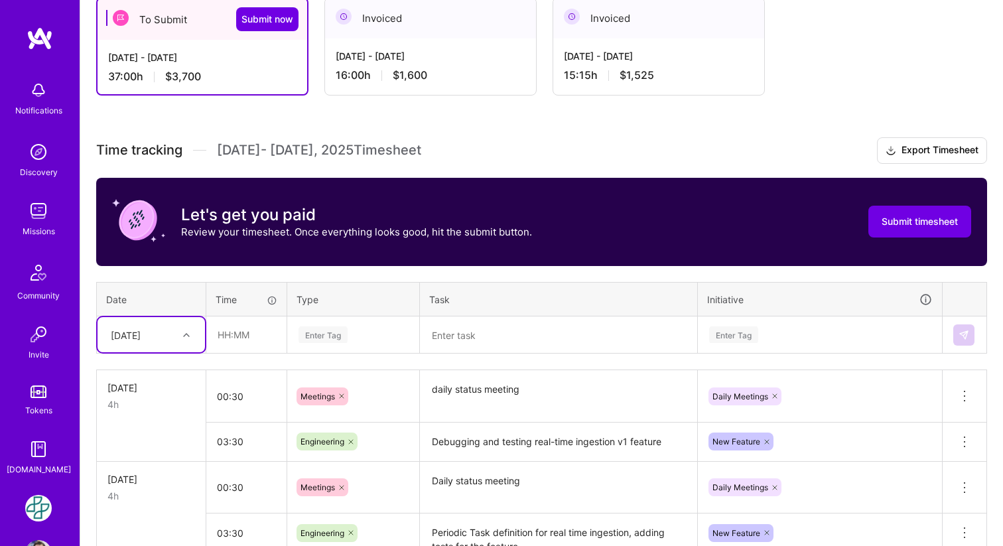
scroll to position [242, 0]
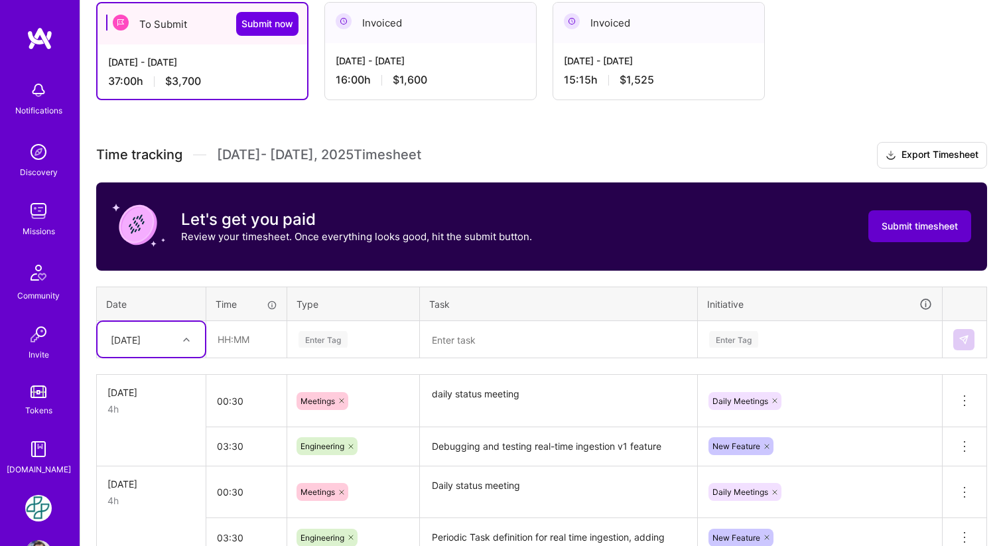
click at [941, 222] on span "Submit timesheet" at bounding box center [920, 226] width 76 height 13
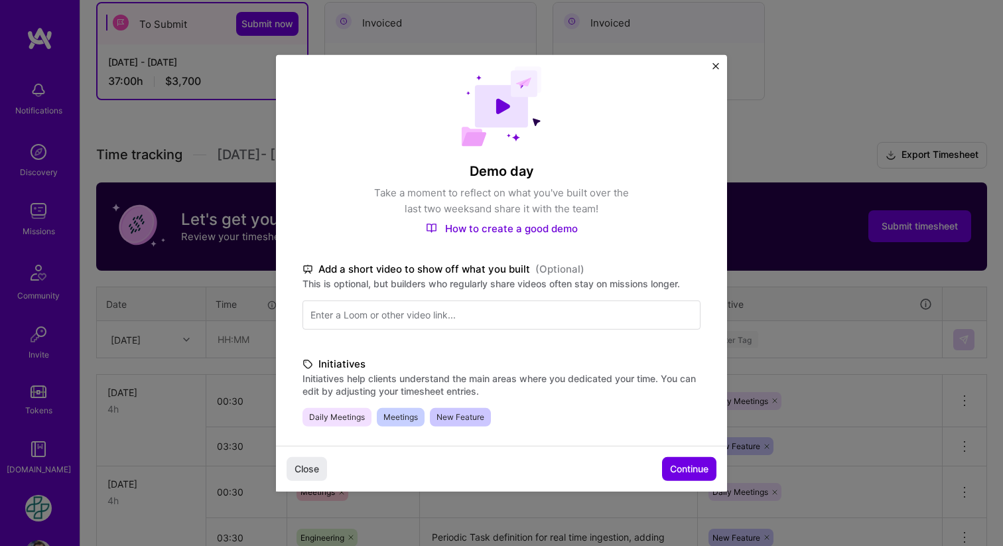
scroll to position [0, 0]
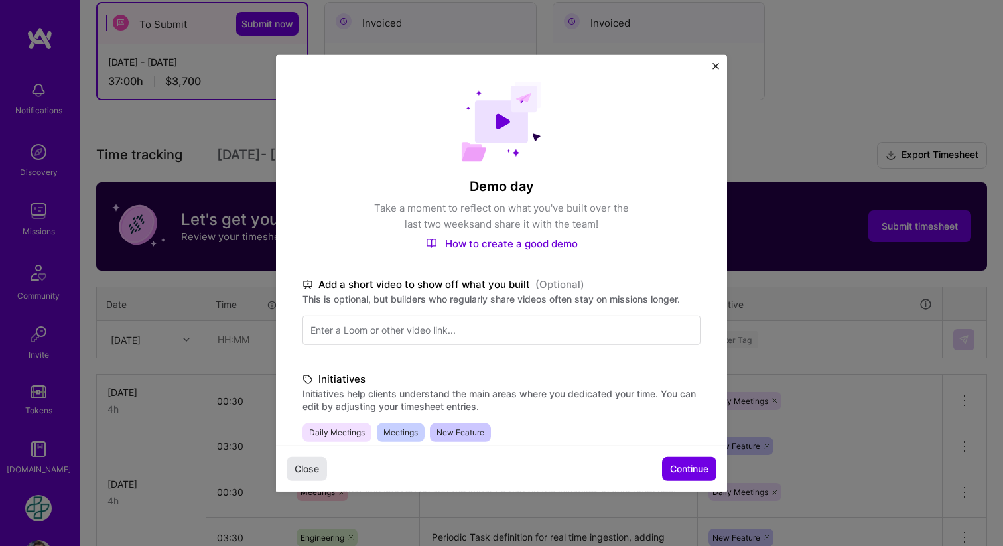
click at [303, 471] on span "Close" at bounding box center [307, 468] width 25 height 13
